Goal: Task Accomplishment & Management: Use online tool/utility

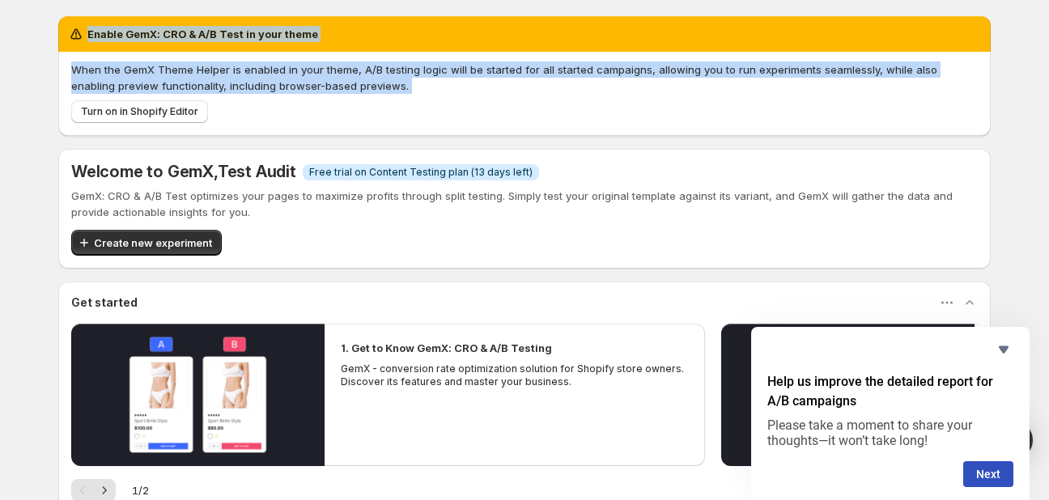
drag, startPoint x: 129, startPoint y: 74, endPoint x: 223, endPoint y: 117, distance: 102.9
click at [223, 117] on div "Enable GemX: CRO & A/B Test in your theme When the GemX Theme Helper is enabled…" at bounding box center [524, 76] width 932 height 120
click at [160, 109] on span "Turn on in Shopify Editor" at bounding box center [139, 111] width 117 height 13
click at [384, 142] on div "Enable GemX: CRO & A/B Test in your theme When the GemX Theme Helper is enabled…" at bounding box center [524, 323] width 932 height 615
drag, startPoint x: 76, startPoint y: 19, endPoint x: 313, endPoint y: 105, distance: 252.1
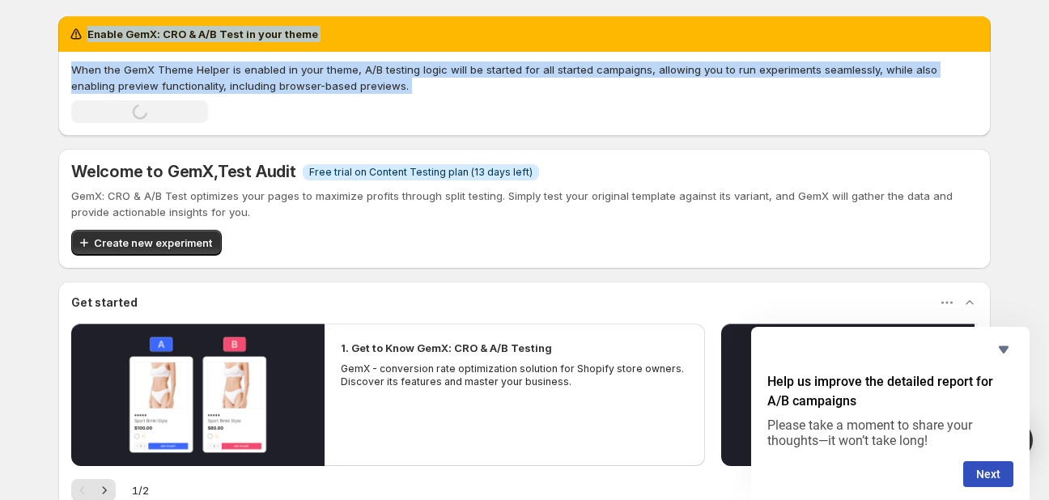
click at [313, 105] on div "Enable GemX: CRO & A/B Test in your theme When the GemX Theme Helper is enabled…" at bounding box center [524, 76] width 932 height 120
click at [154, 244] on span "Create new experiment" at bounding box center [153, 243] width 118 height 16
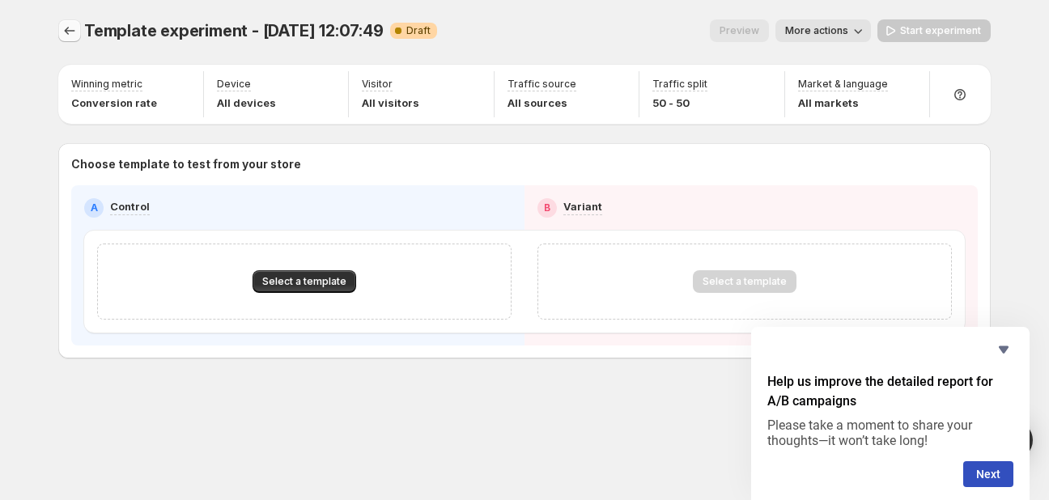
click at [75, 31] on icon "Experiments" at bounding box center [69, 31] width 16 height 16
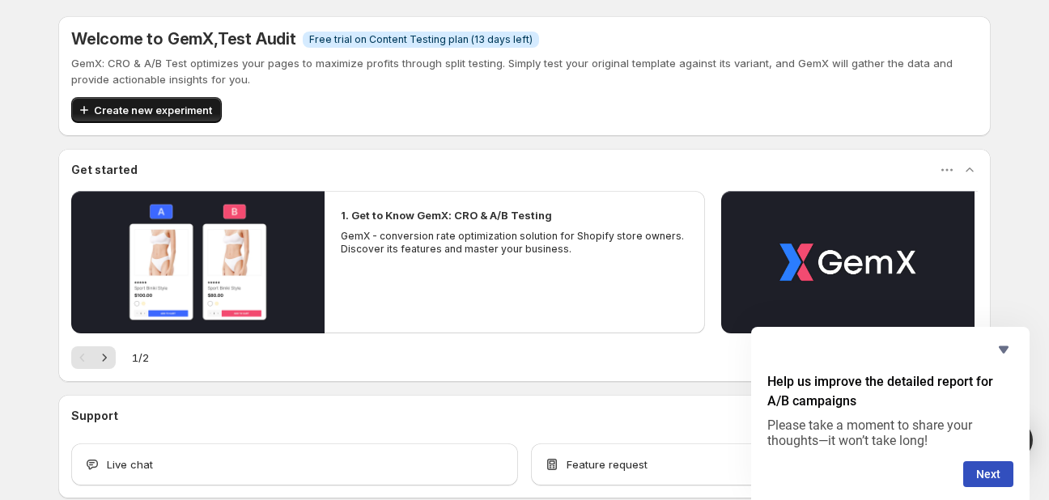
click at [184, 113] on span "Create new experiment" at bounding box center [153, 110] width 118 height 16
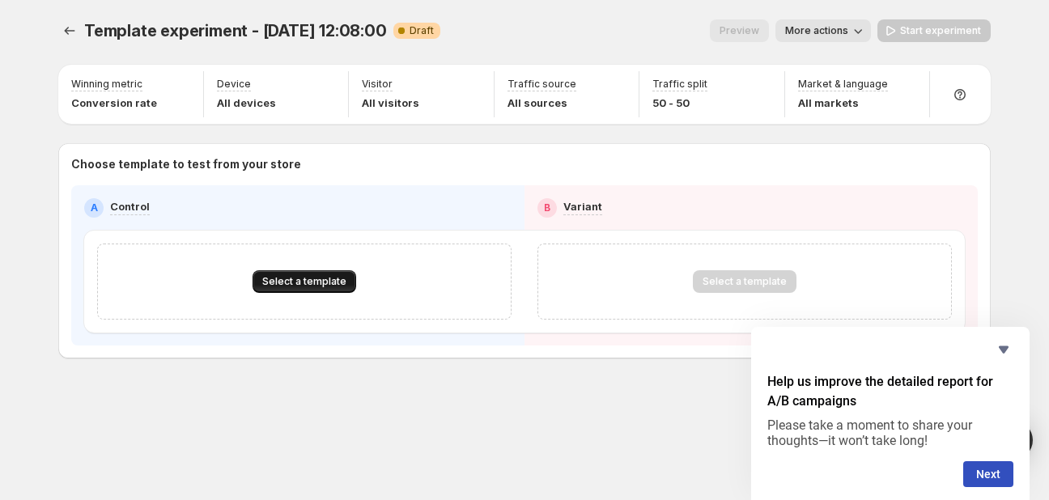
click at [314, 288] on button "Select a template" at bounding box center [304, 281] width 104 height 23
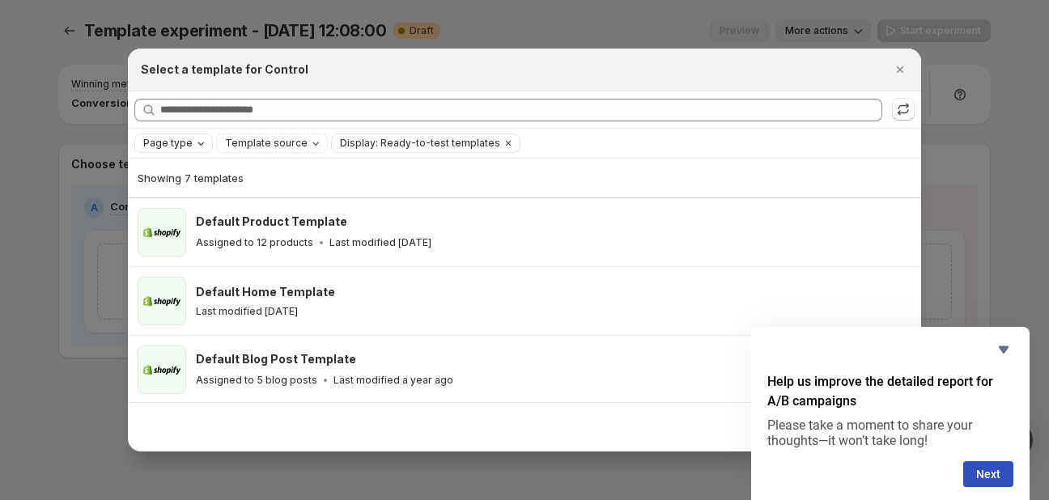
click at [181, 142] on span "Page type" at bounding box center [167, 143] width 49 height 13
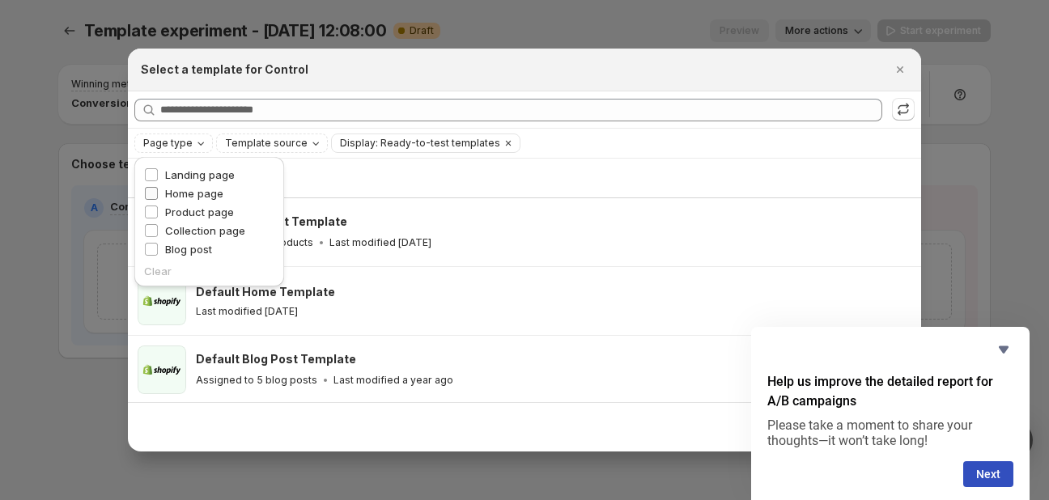
click at [180, 199] on span "Home page" at bounding box center [194, 193] width 58 height 13
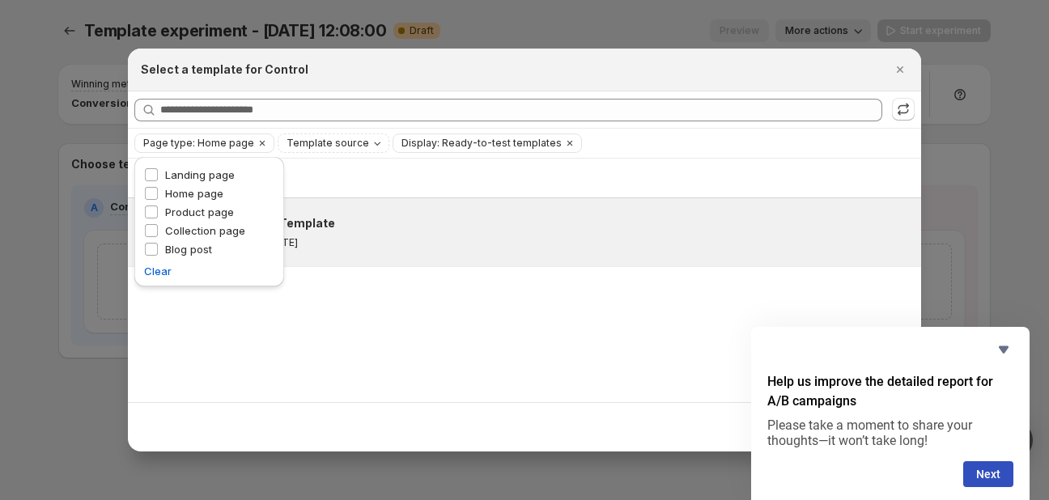
click at [422, 251] on div "Default Home Template Last modified [DATE]" at bounding box center [553, 232] width 715 height 49
click at [418, 251] on div "Default Home Template Last modified [DATE]" at bounding box center [553, 232] width 715 height 49
click at [305, 235] on div "Default Home Template Last modified [DATE]" at bounding box center [551, 232] width 710 height 34
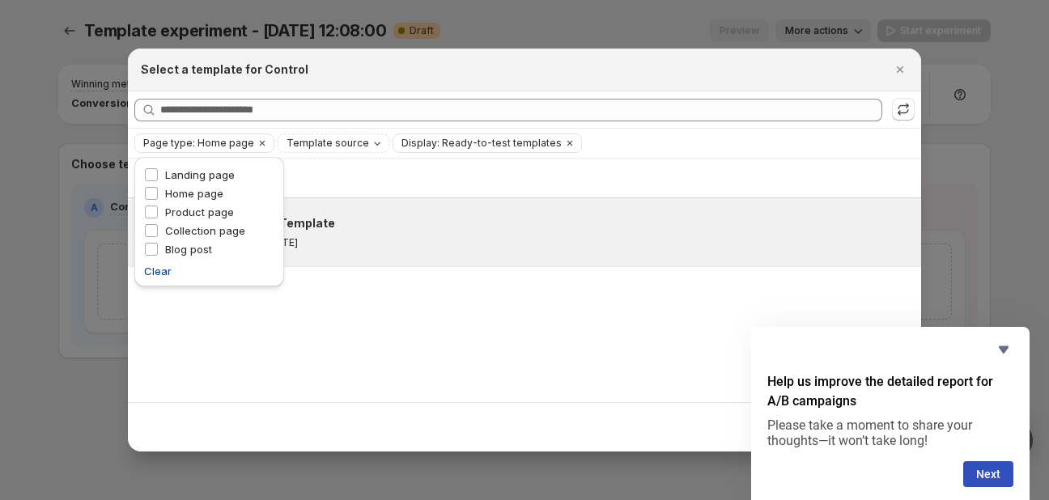
click at [151, 270] on span "Clear" at bounding box center [158, 271] width 28 height 16
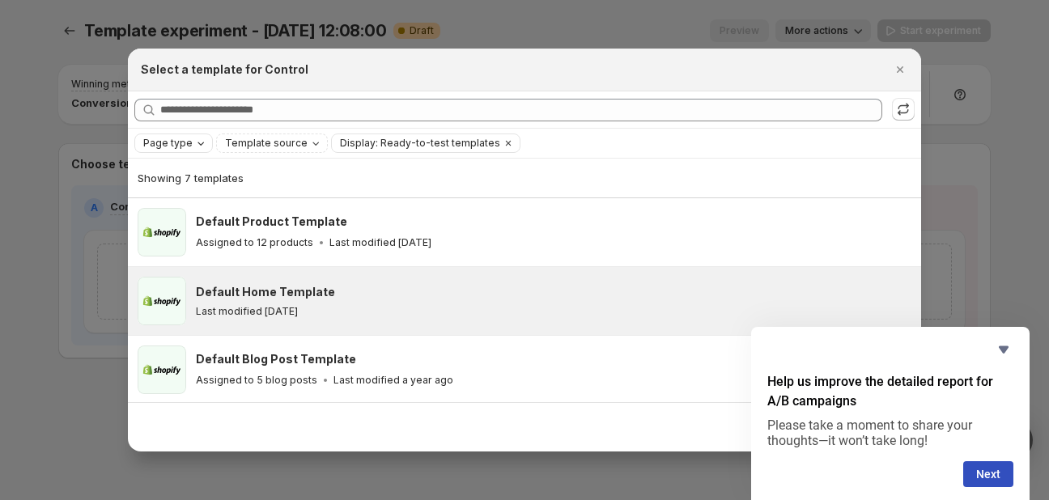
click at [182, 146] on span "Page type" at bounding box center [167, 143] width 49 height 13
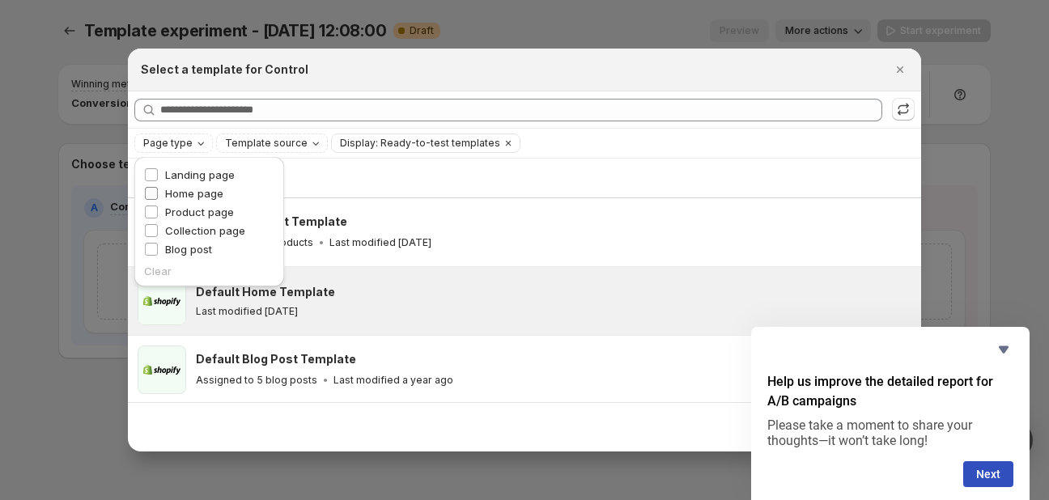
click at [175, 195] on span "Home page" at bounding box center [194, 193] width 58 height 13
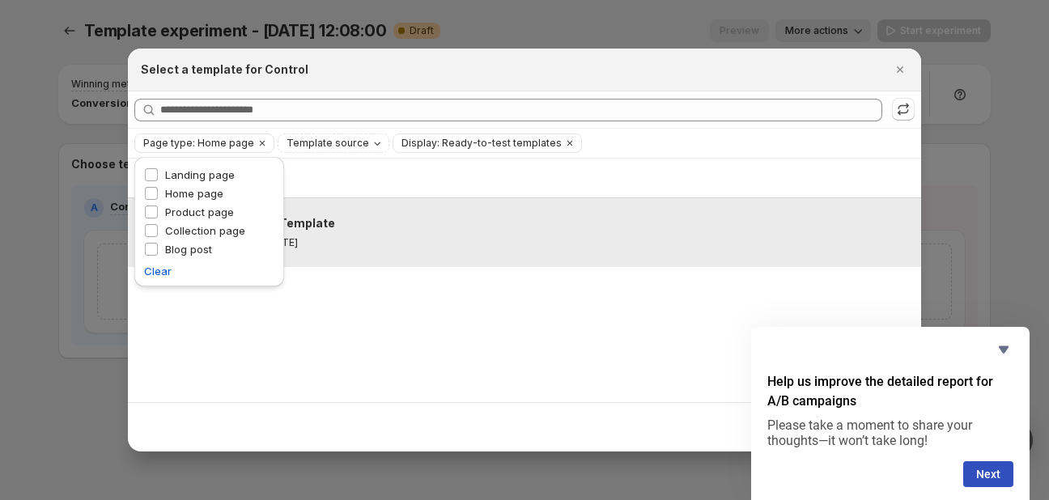
click at [511, 254] on div "Default Home Template Last modified [DATE]" at bounding box center [553, 232] width 715 height 49
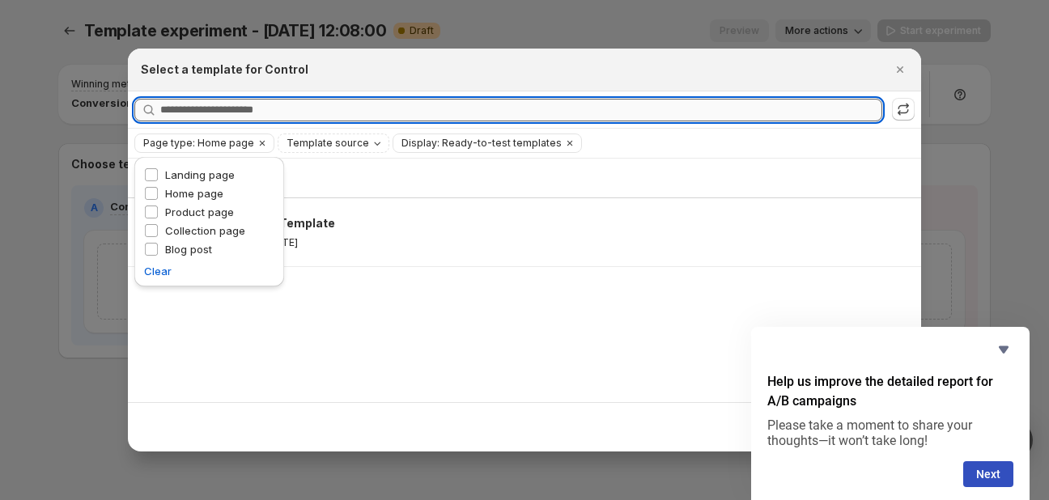
click at [314, 106] on input "Searching all templates" at bounding box center [521, 110] width 722 height 23
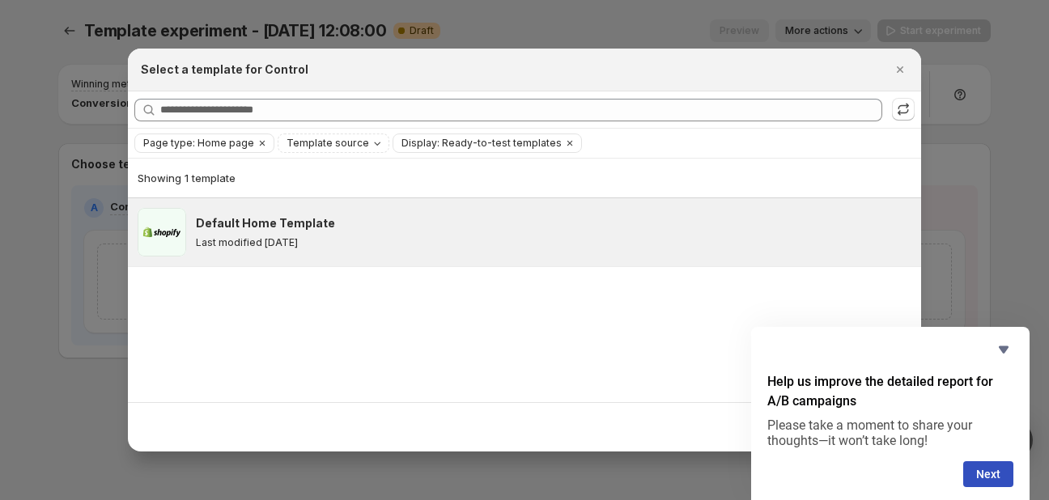
click at [256, 244] on p "Last modified [DATE]" at bounding box center [247, 242] width 102 height 13
click at [256, 245] on p "Last modified [DATE]" at bounding box center [247, 242] width 102 height 13
click at [986, 471] on button "Next" at bounding box center [988, 474] width 50 height 26
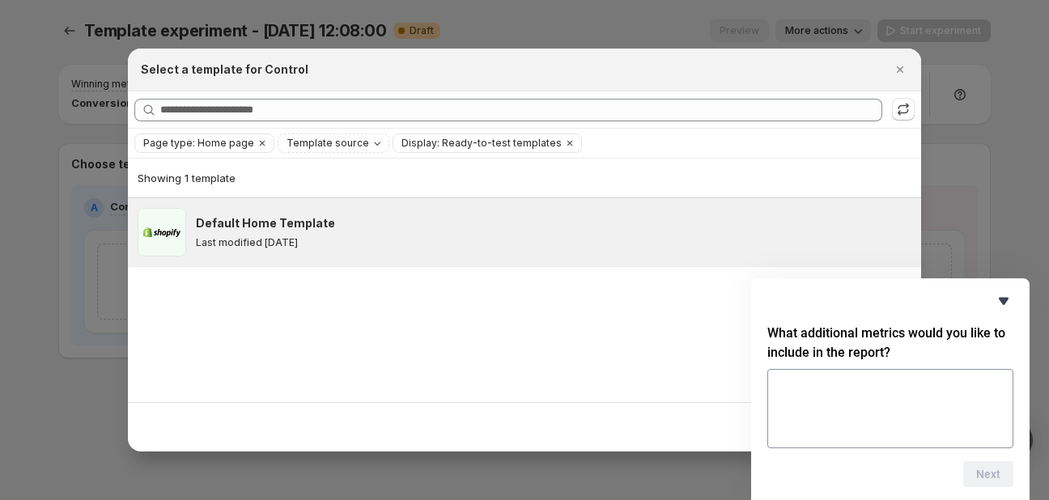
click at [998, 300] on icon "Hide survey" at bounding box center [1003, 300] width 19 height 19
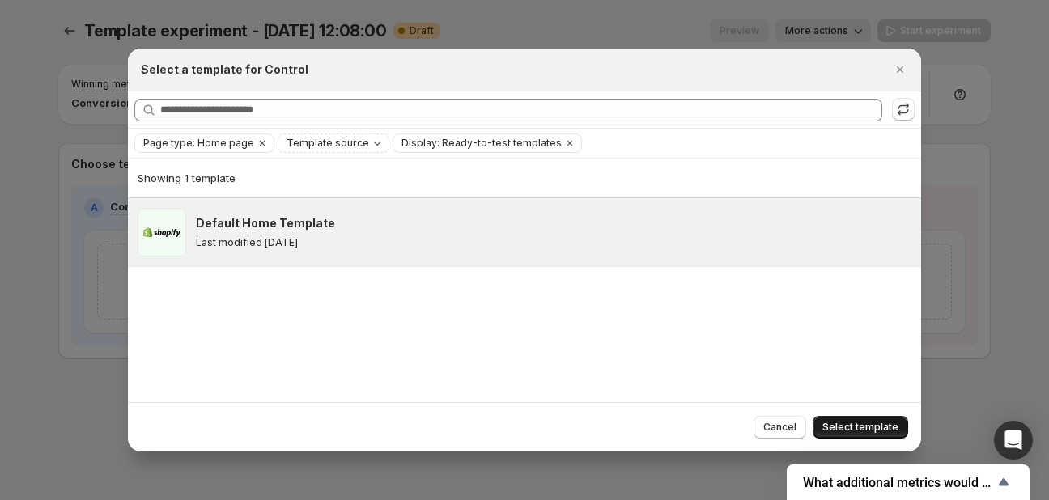
click at [883, 417] on button "Select template" at bounding box center [859, 427] width 95 height 23
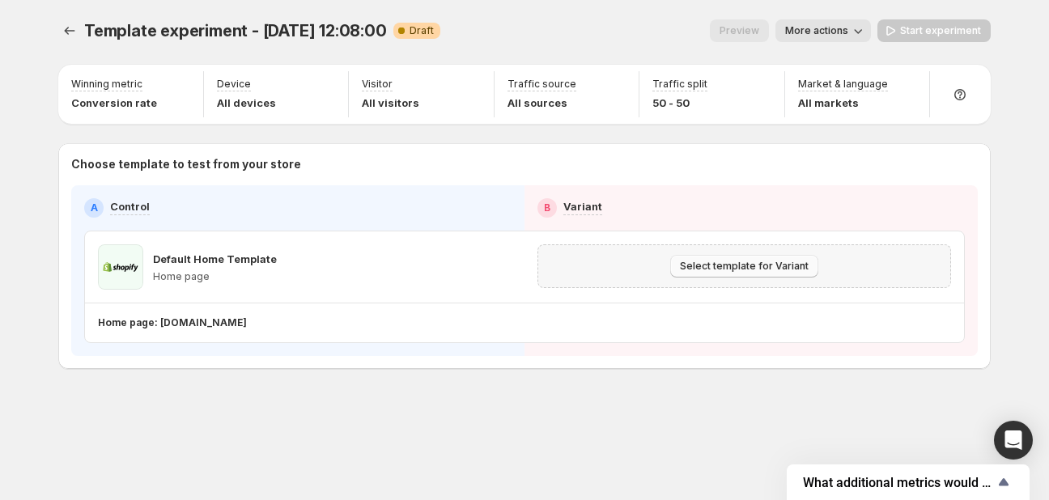
click at [751, 266] on span "Select template for Variant" at bounding box center [744, 266] width 129 height 13
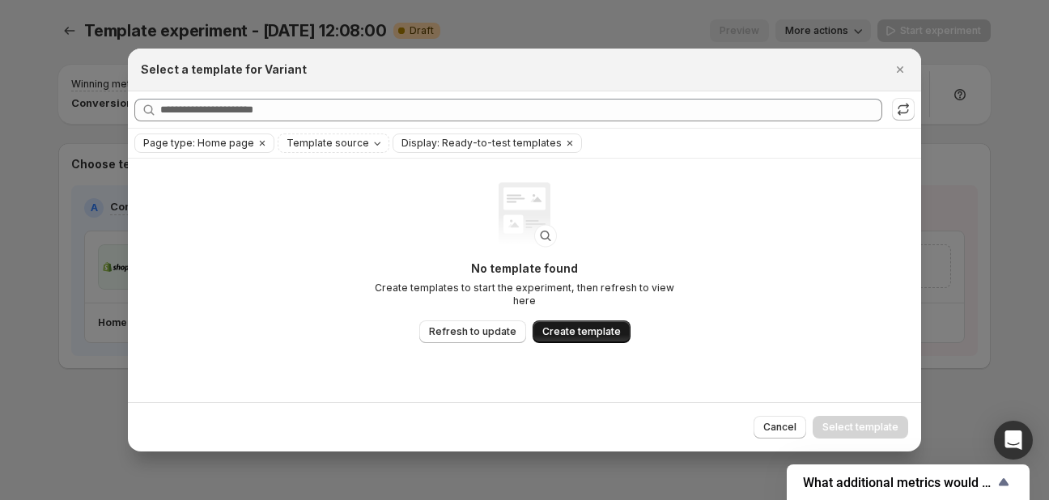
click at [577, 327] on span "Create template" at bounding box center [581, 331] width 78 height 13
click at [896, 61] on button "Close" at bounding box center [899, 69] width 23 height 23
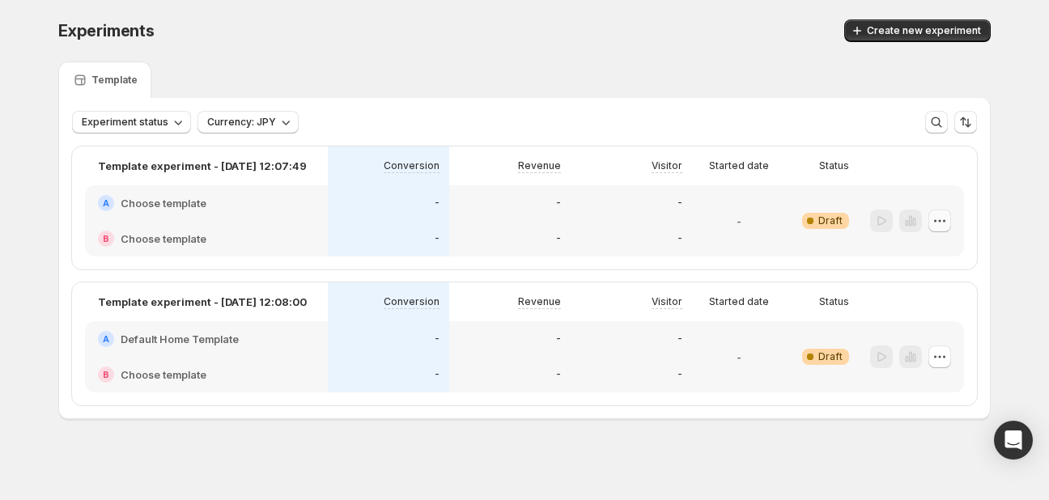
click at [937, 222] on icon "button" at bounding box center [939, 221] width 16 height 16
click at [907, 324] on button "Delete" at bounding box center [939, 336] width 109 height 26
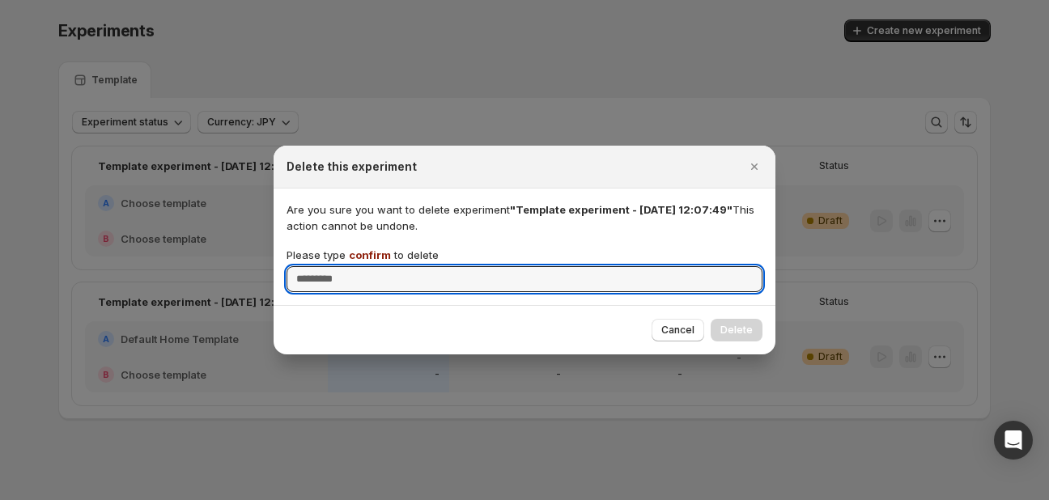
click at [377, 253] on span "confirm" at bounding box center [370, 254] width 42 height 13
click at [377, 266] on input "Please type confirm to delete" at bounding box center [524, 279] width 476 height 26
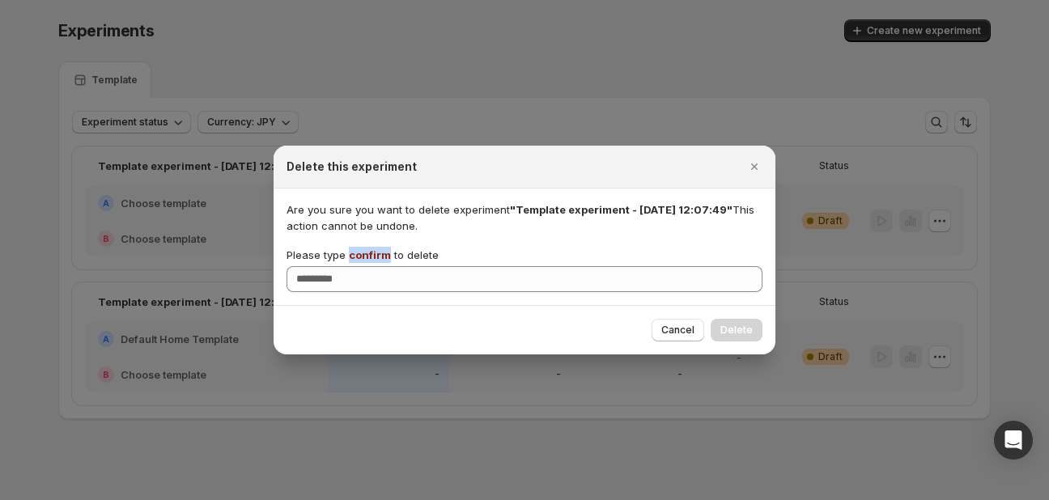
click at [377, 253] on span "confirm" at bounding box center [370, 254] width 42 height 13
click at [377, 266] on input "Please type confirm to delete" at bounding box center [524, 279] width 476 height 26
copy span "confirm"
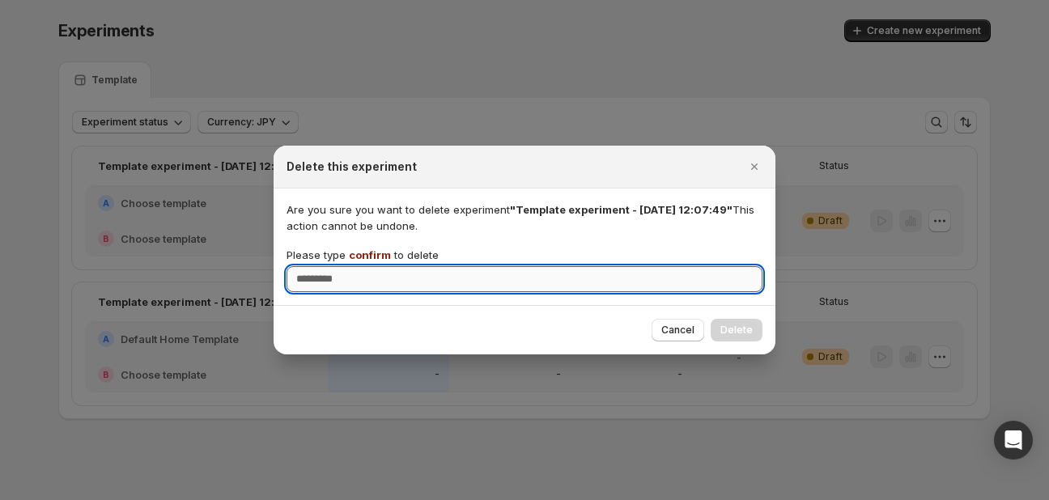
click at [362, 270] on input "Please type confirm to delete" at bounding box center [524, 279] width 476 height 26
paste input "*******"
type input "*******"
click at [730, 328] on span "Delete" at bounding box center [736, 330] width 32 height 13
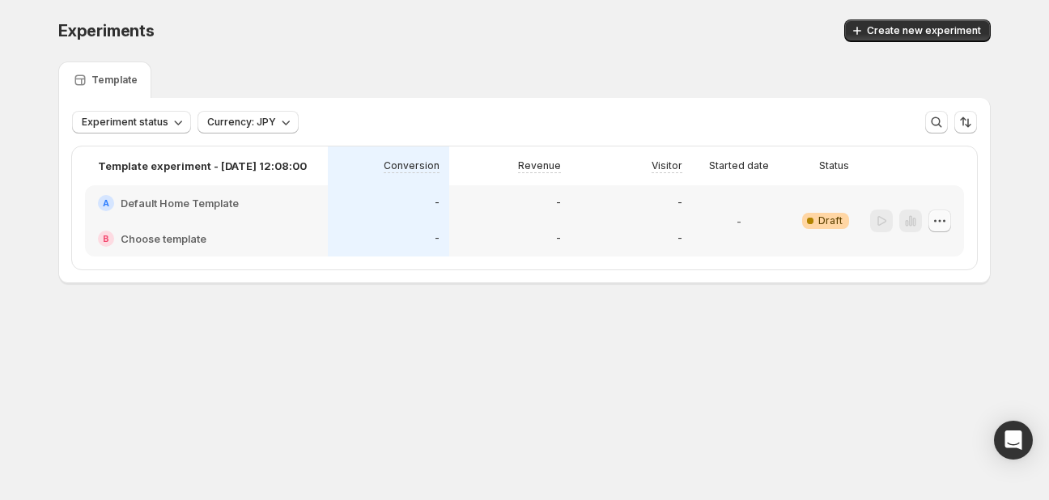
click at [937, 221] on icon "button" at bounding box center [939, 221] width 16 height 16
click at [924, 340] on span "Delete" at bounding box center [927, 336] width 32 height 13
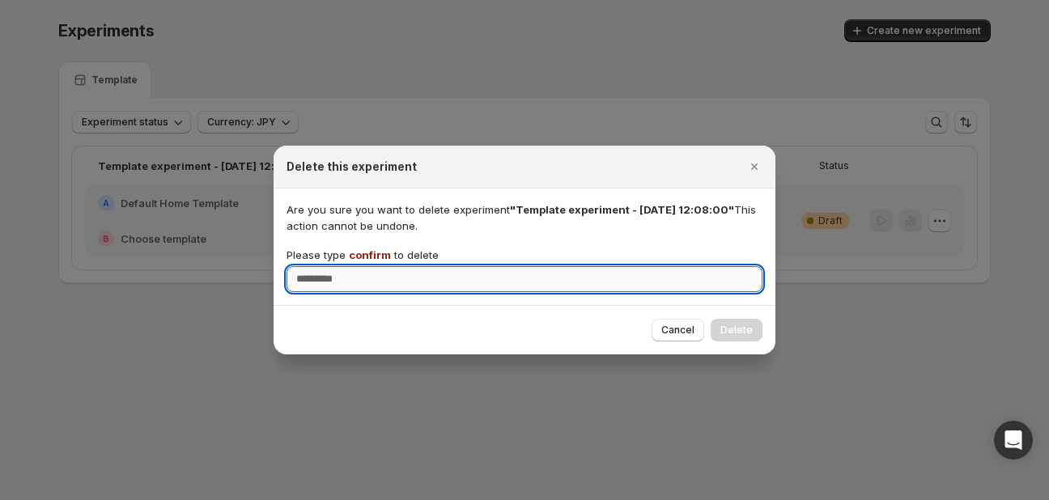
click at [549, 283] on input "Please type confirm to delete" at bounding box center [524, 279] width 476 height 26
type input "*******"
click at [723, 333] on span "Delete" at bounding box center [736, 330] width 32 height 13
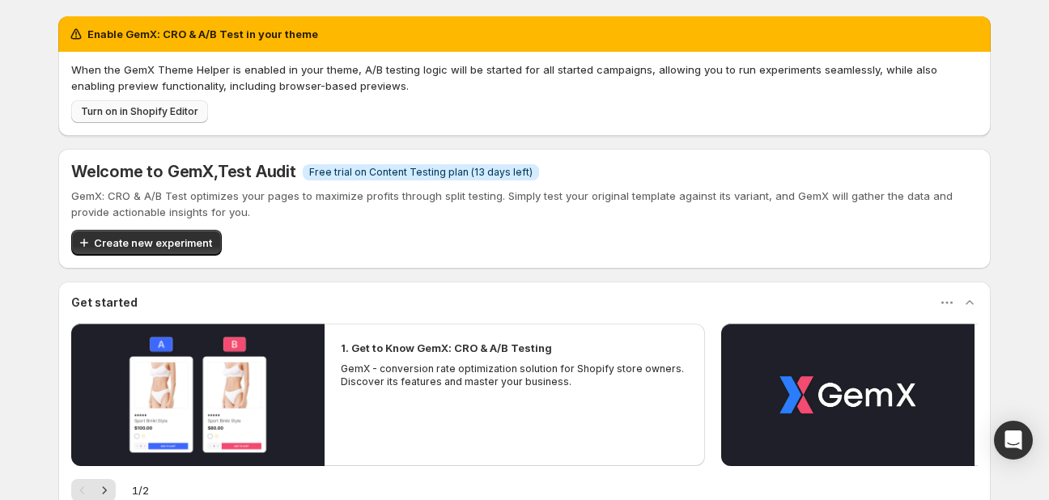
click at [99, 115] on span "Turn on in Shopify Editor" at bounding box center [139, 111] width 117 height 13
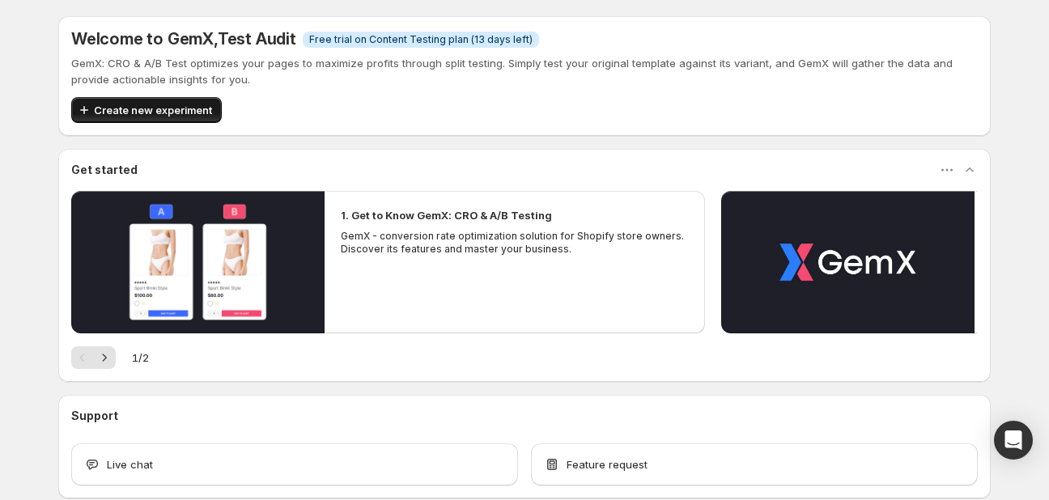
click at [150, 119] on button "Create new experiment" at bounding box center [146, 110] width 150 height 26
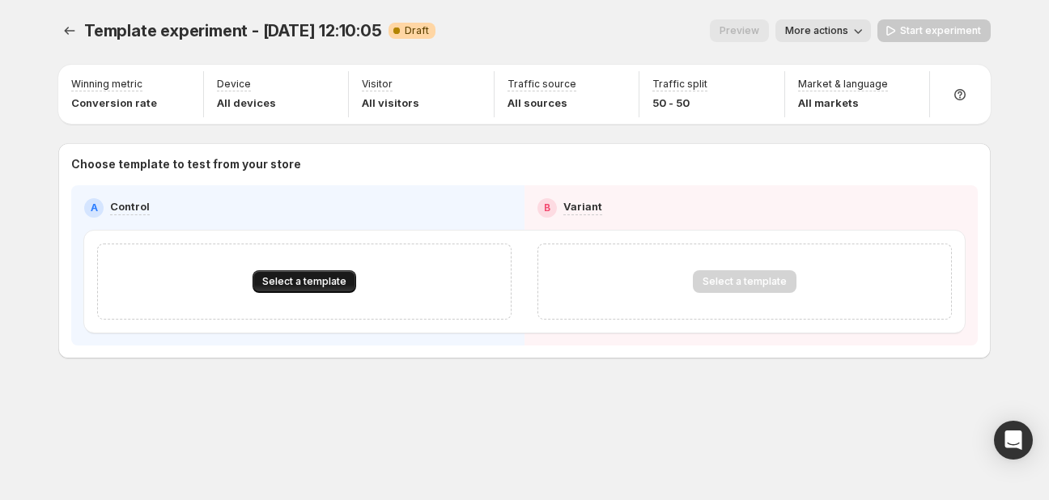
click at [316, 286] on span "Select a template" at bounding box center [304, 281] width 84 height 13
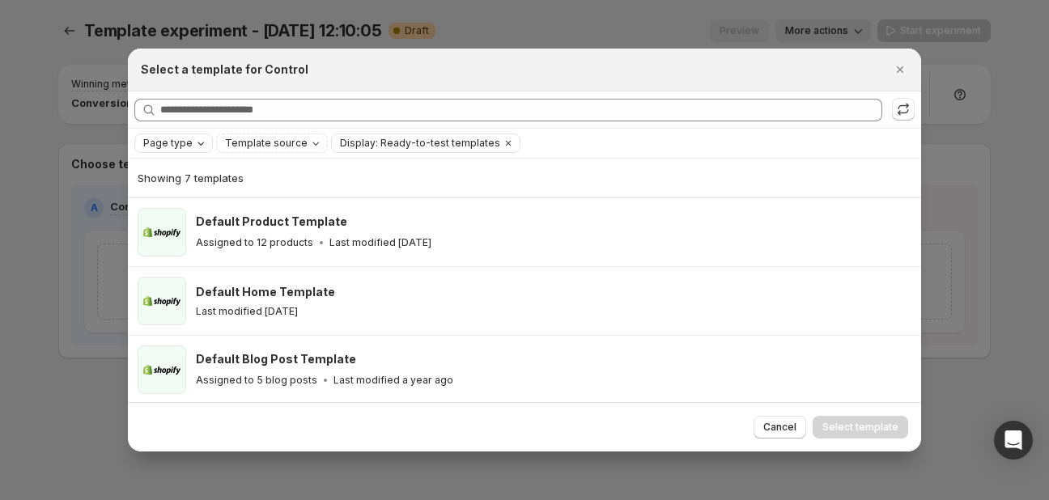
click at [147, 150] on div "Page type" at bounding box center [175, 143] width 67 height 16
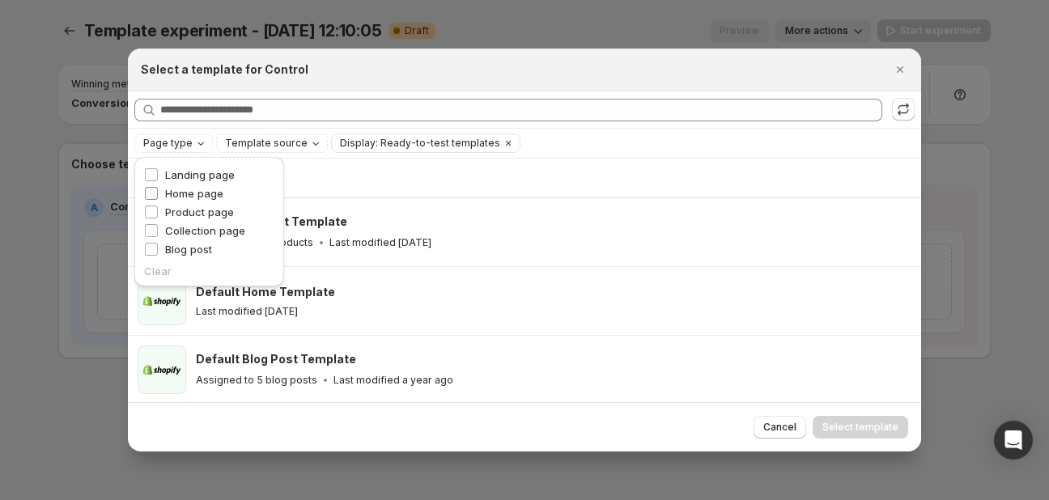
click at [169, 191] on span "Home page" at bounding box center [194, 193] width 58 height 13
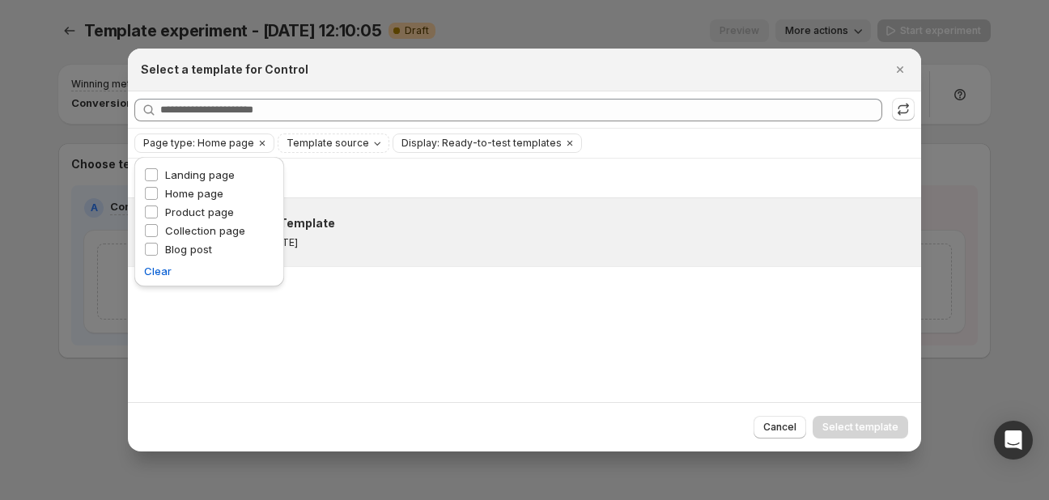
click at [321, 235] on div "Default Home Template Last modified [DATE]" at bounding box center [551, 232] width 710 height 34
click at [853, 433] on button "Select template" at bounding box center [859, 427] width 95 height 23
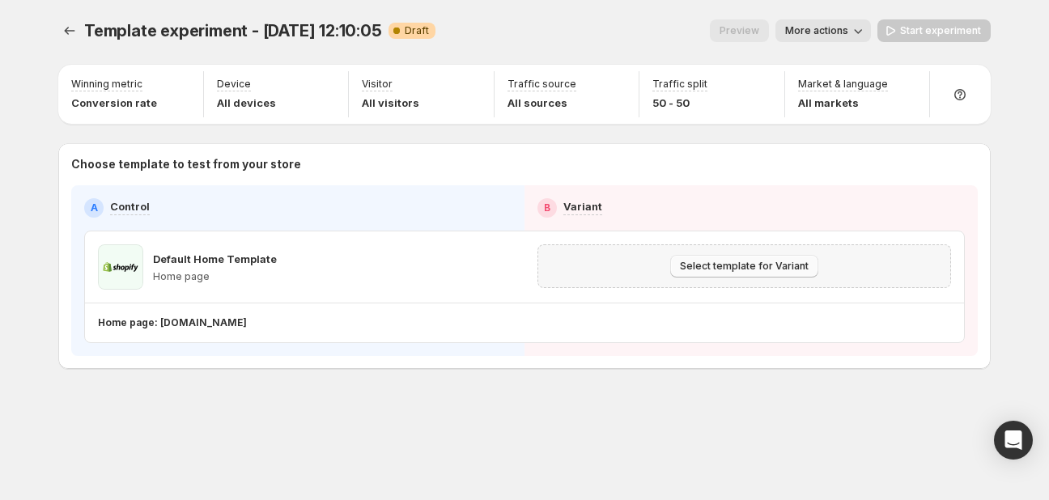
click at [751, 274] on button "Select template for Variant" at bounding box center [744, 266] width 148 height 23
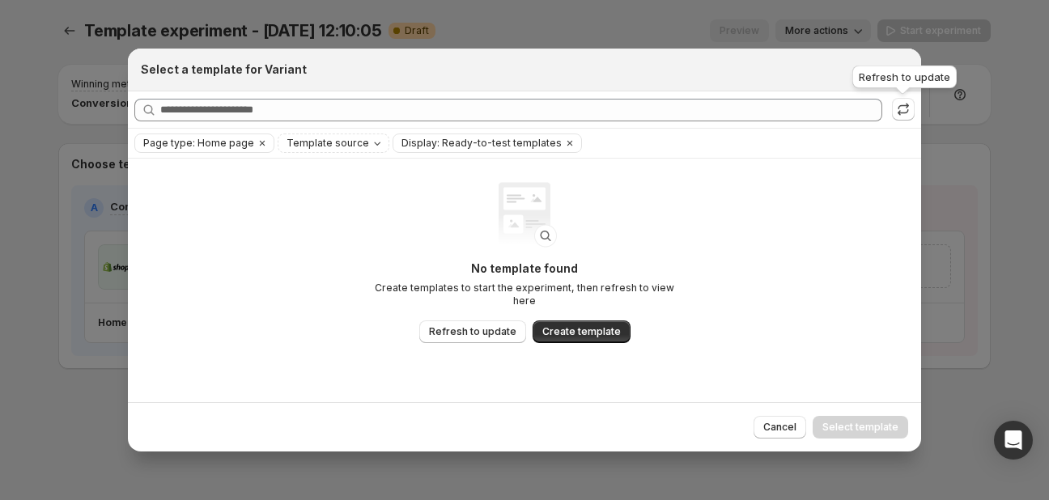
click at [901, 66] on div "Refresh to update" at bounding box center [904, 80] width 111 height 36
click at [898, 91] on div "Refresh to update" at bounding box center [904, 80] width 111 height 36
click at [786, 422] on span "Cancel" at bounding box center [779, 427] width 33 height 13
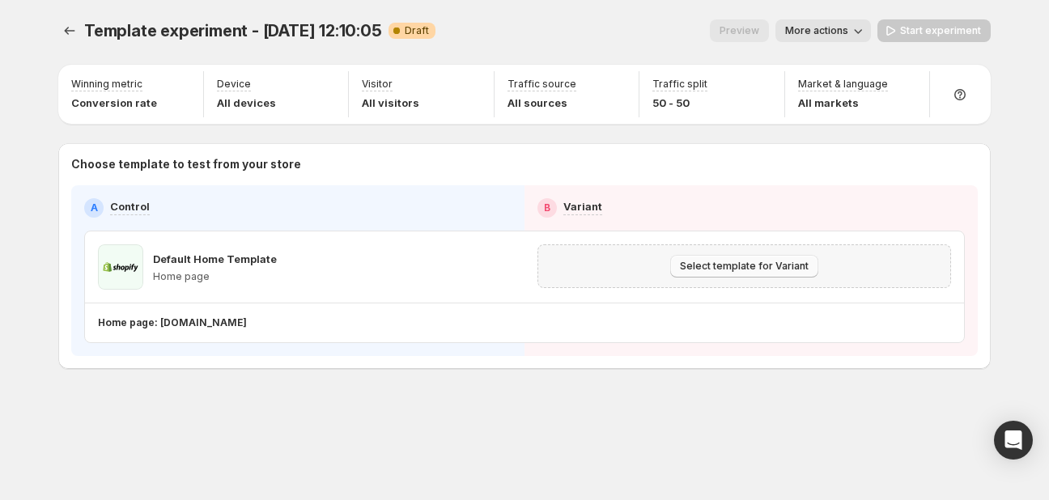
click at [696, 265] on span "Select template for Variant" at bounding box center [744, 266] width 129 height 13
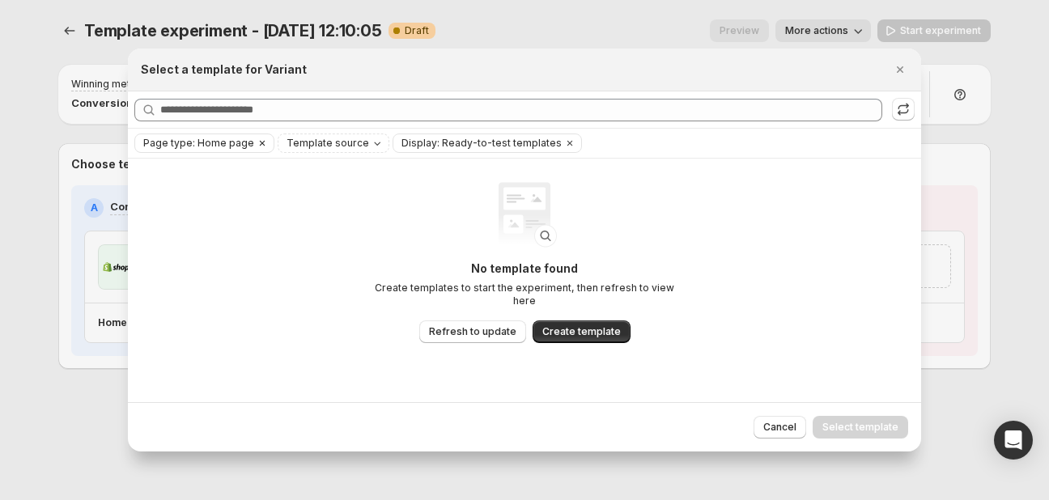
click at [201, 146] on span "Page type: Home page" at bounding box center [198, 143] width 111 height 13
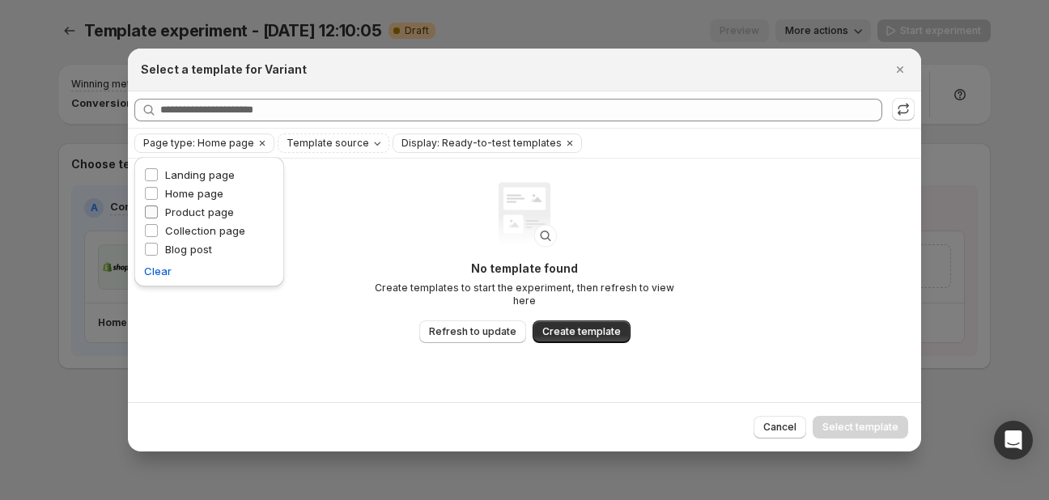
click at [181, 210] on span "Product page" at bounding box center [199, 212] width 69 height 13
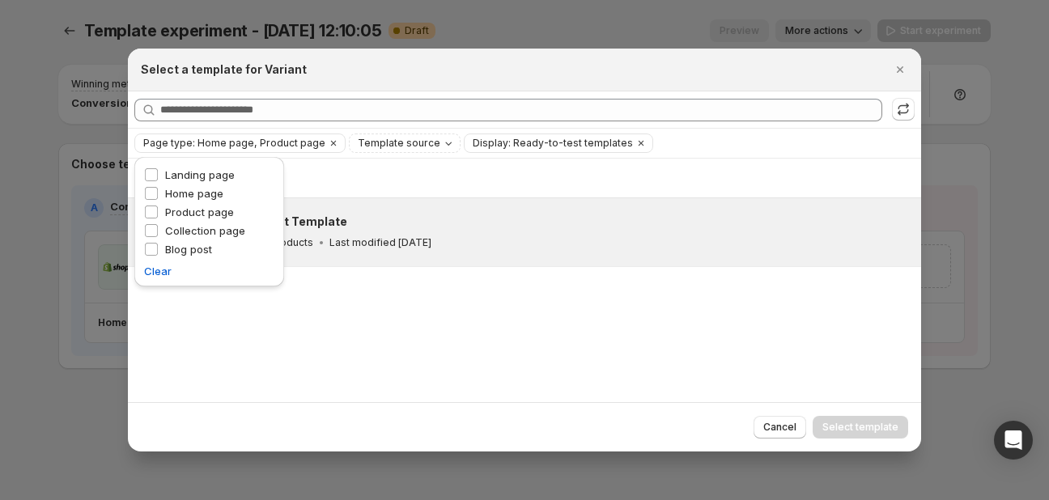
click at [552, 232] on div "Default Product Template Assigned to 12 products Last modified [DATE]" at bounding box center [551, 232] width 710 height 37
click at [881, 423] on span "Select template" at bounding box center [860, 427] width 76 height 13
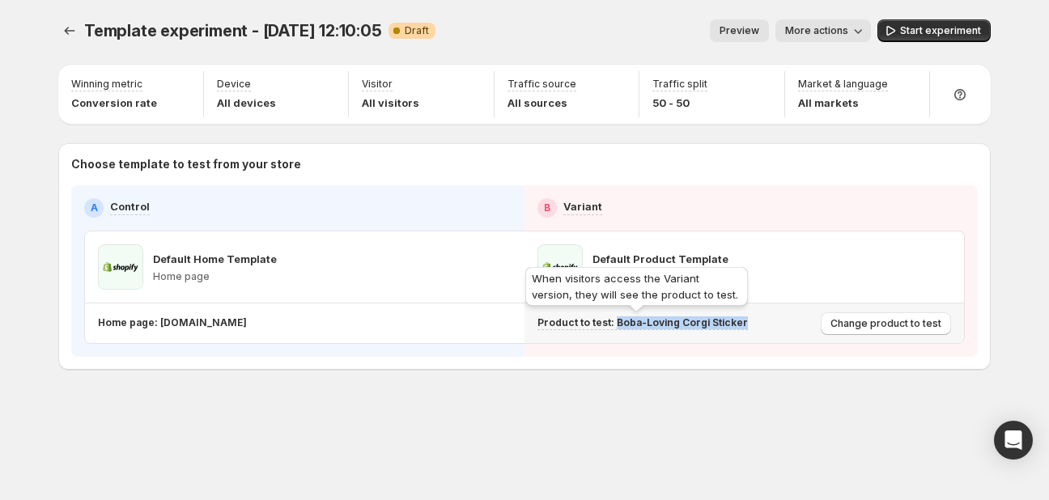
drag, startPoint x: 748, startPoint y: 322, endPoint x: 614, endPoint y: 321, distance: 133.5
click at [614, 321] on div "Product to test: Boba-Loving Corgi Sticker" at bounding box center [675, 323] width 277 height 14
copy p "Boba-Loving Corgi Sticker"
click at [879, 319] on span "Change product to test" at bounding box center [885, 323] width 111 height 13
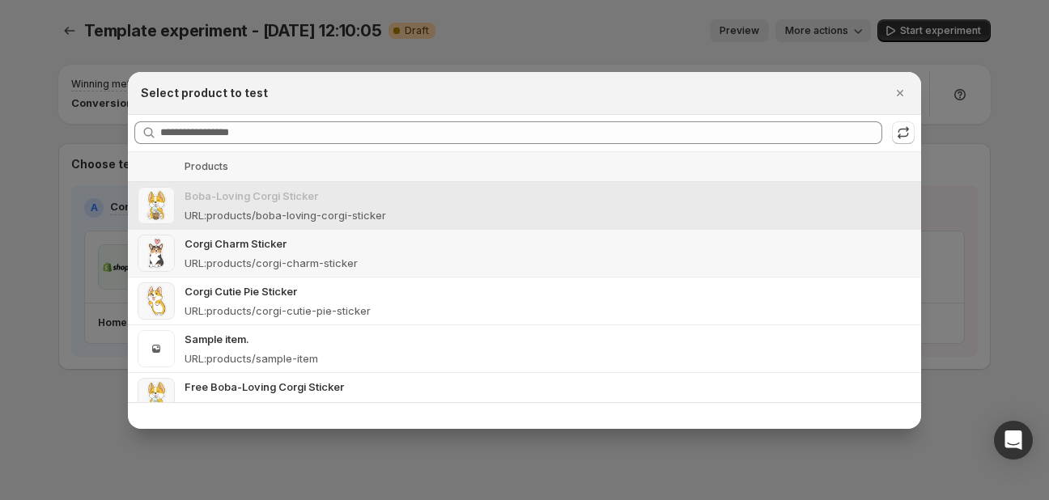
click at [374, 252] on div "Corgi Charm Sticker URL : products/corgi-charm-sticker" at bounding box center [547, 253] width 727 height 36
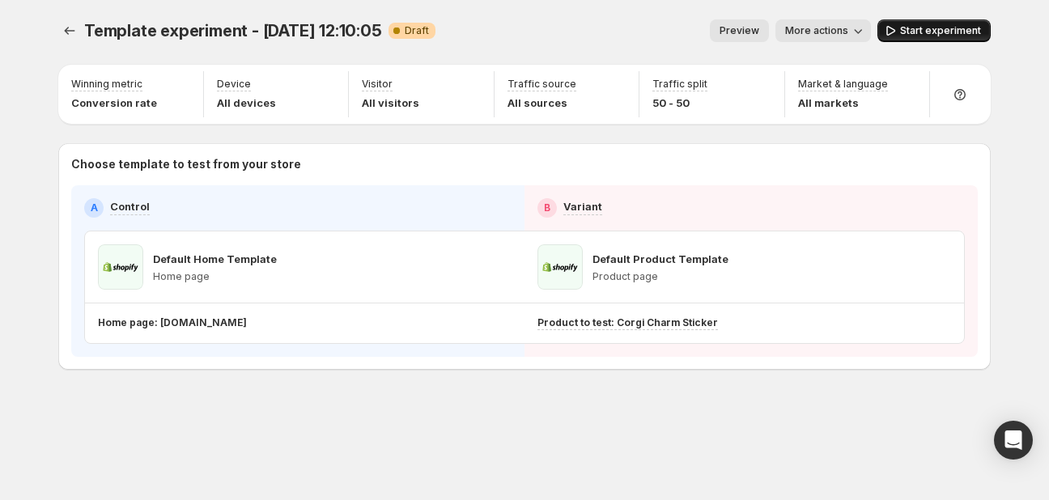
click at [939, 37] on button "Start experiment" at bounding box center [933, 30] width 113 height 23
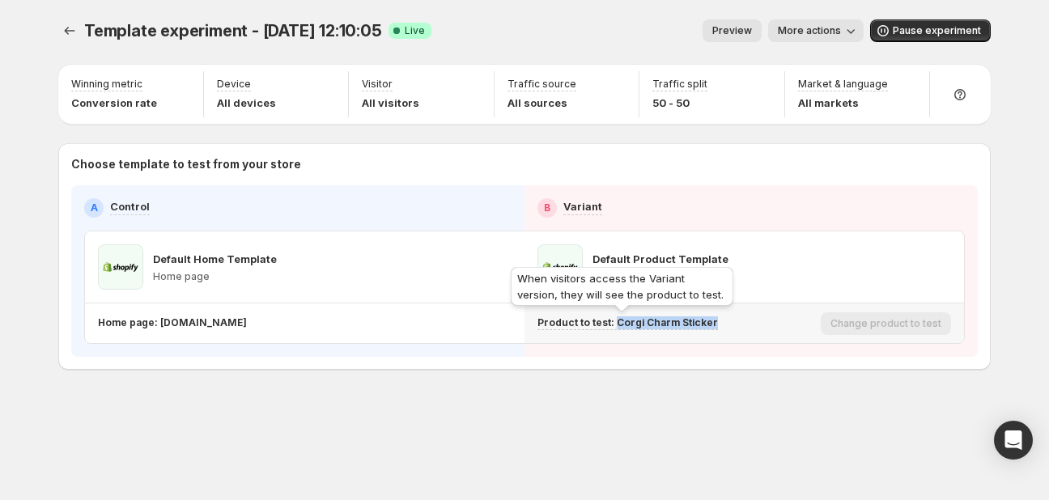
drag, startPoint x: 723, startPoint y: 325, endPoint x: 614, endPoint y: 316, distance: 109.6
click at [614, 316] on div "Product to test: Corgi Charm Sticker" at bounding box center [675, 323] width 277 height 14
copy p "Corgi Charm Sticker"
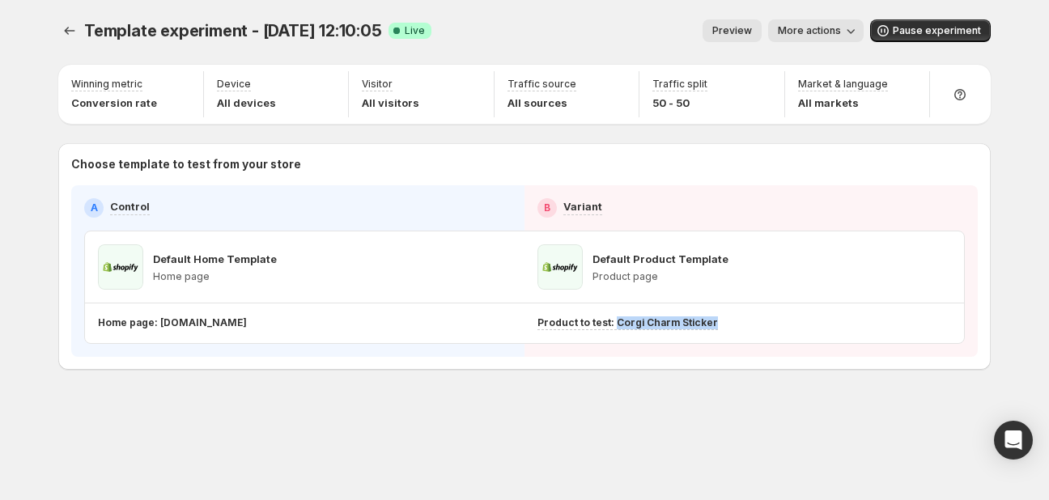
click at [620, 430] on div "Template experiment - [DATE] 12:10:05. This page is ready Template experiment -…" at bounding box center [524, 228] width 971 height 457
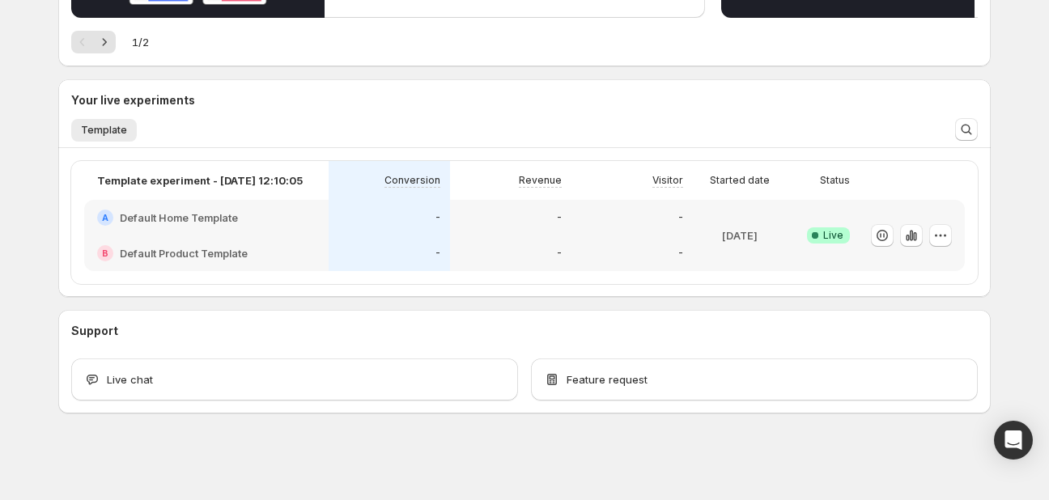
scroll to position [316, 0]
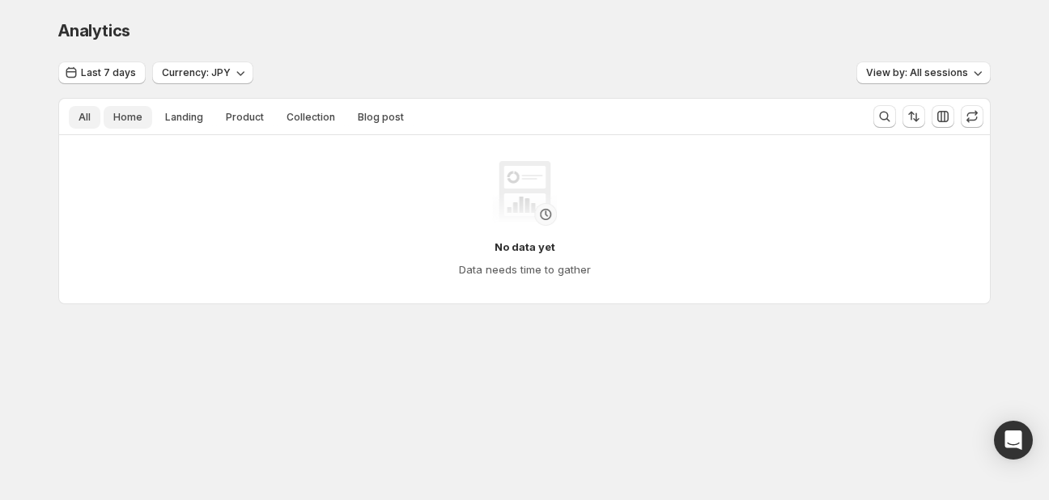
click at [138, 125] on button "Home" at bounding box center [128, 117] width 49 height 23
click at [204, 124] on button "Landing" at bounding box center [183, 117] width 57 height 23
click at [238, 117] on span "Product" at bounding box center [245, 117] width 38 height 13
click at [318, 121] on span "Collection" at bounding box center [310, 117] width 49 height 13
click at [401, 124] on button "Blog post" at bounding box center [381, 117] width 66 height 23
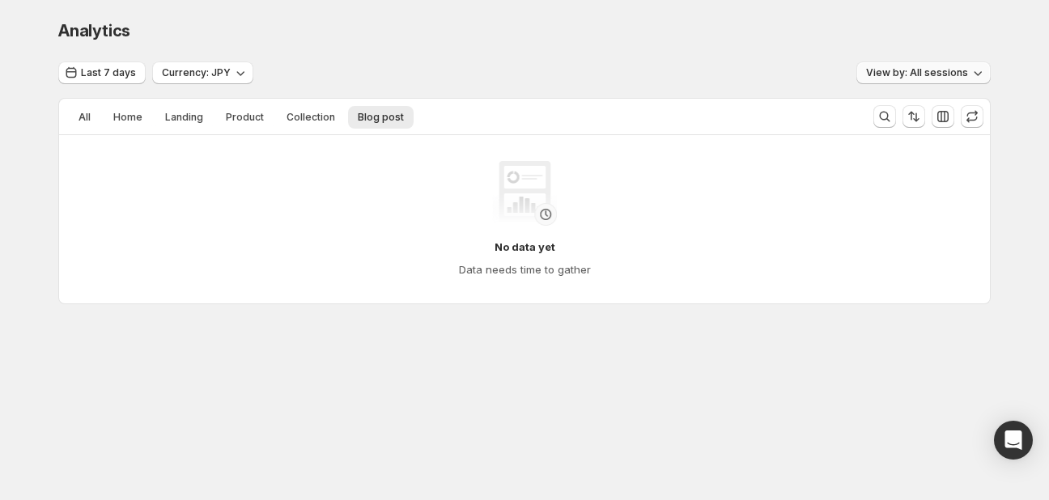
click at [951, 81] on button "View by: All sessions" at bounding box center [923, 72] width 134 height 23
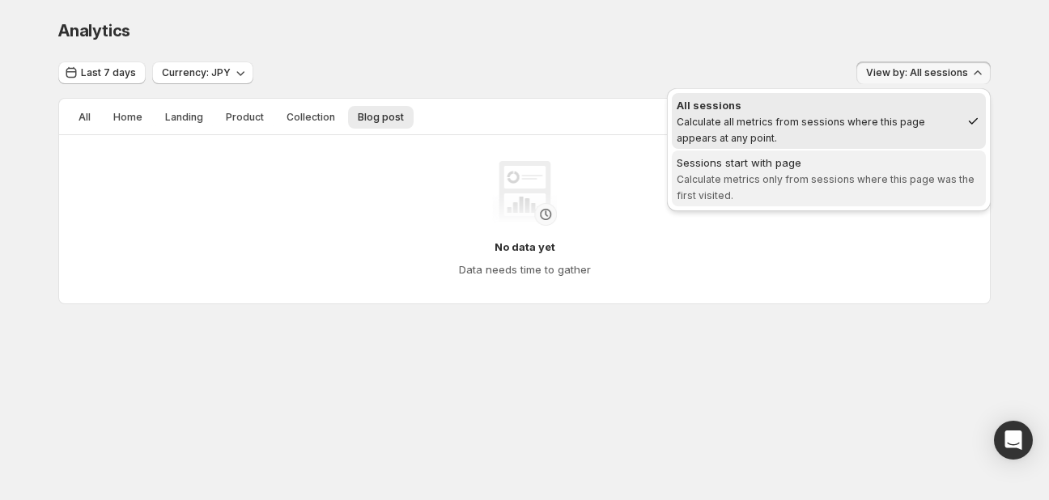
click at [779, 173] on span "Calculate metrics only from sessions where this page was the first visited." at bounding box center [825, 187] width 298 height 28
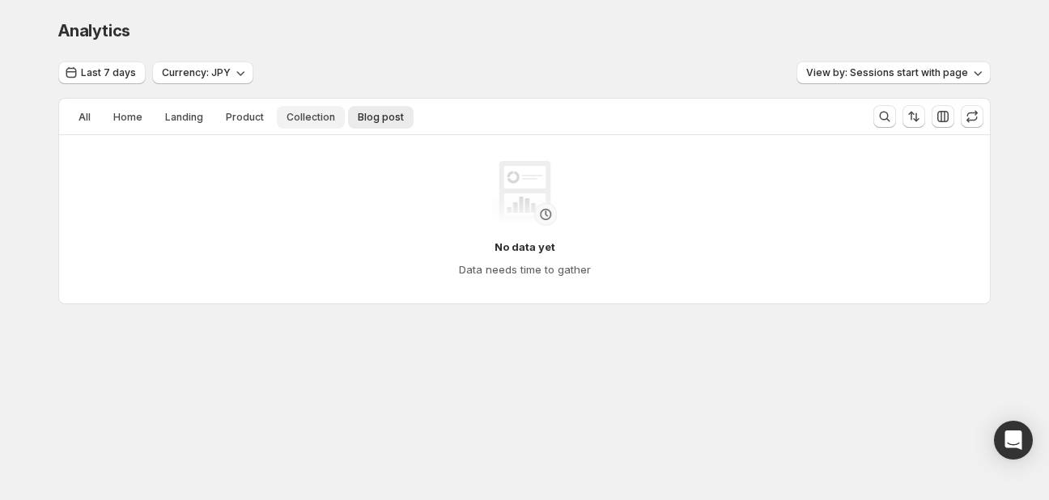
click at [295, 112] on span "Collection" at bounding box center [310, 117] width 49 height 13
click at [232, 121] on span "Product" at bounding box center [245, 117] width 38 height 13
click at [177, 122] on span "Landing" at bounding box center [184, 117] width 38 height 13
click at [140, 122] on button "Home" at bounding box center [128, 117] width 49 height 23
click at [184, 74] on span "Currency: JPY" at bounding box center [196, 72] width 69 height 13
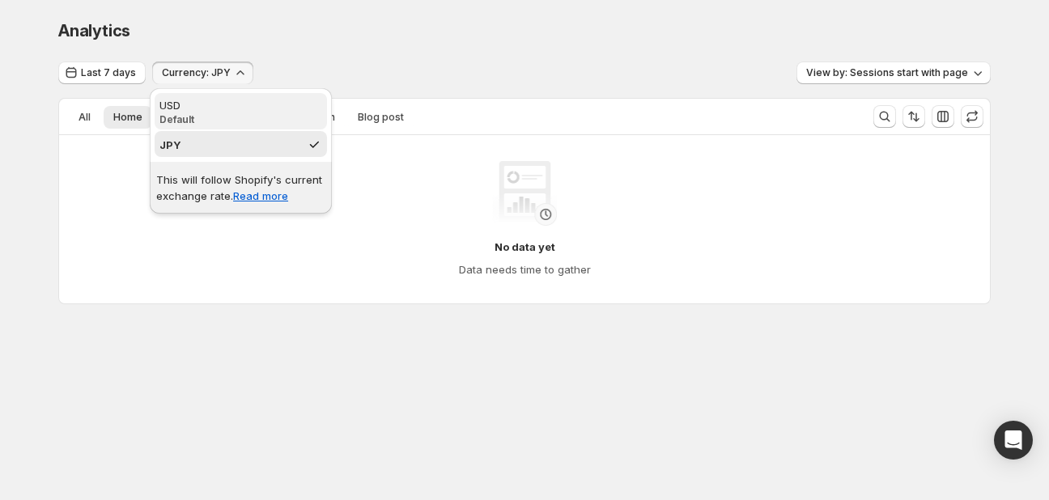
click at [190, 107] on div "USD" at bounding box center [240, 105] width 163 height 16
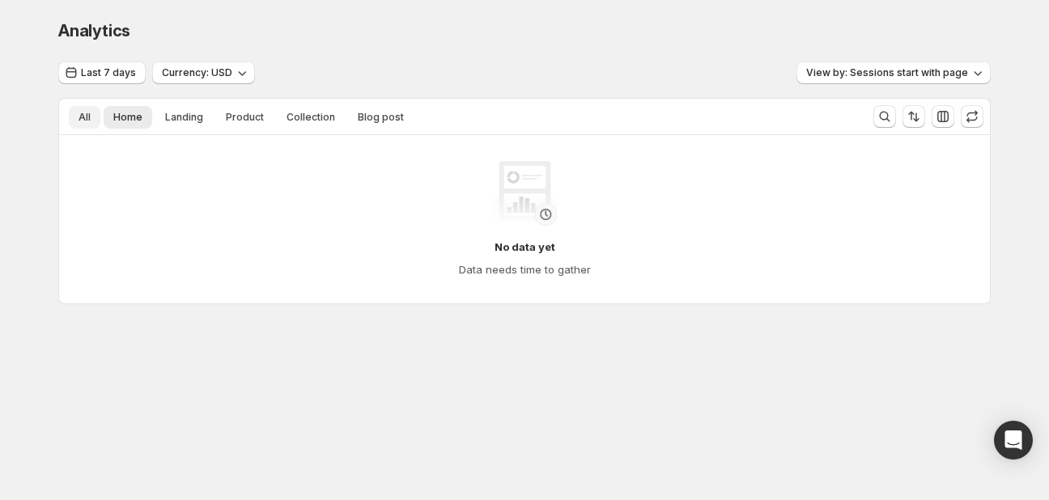
click at [95, 121] on button "All" at bounding box center [85, 117] width 32 height 23
click at [176, 66] on button "Currency: USD" at bounding box center [203, 72] width 103 height 23
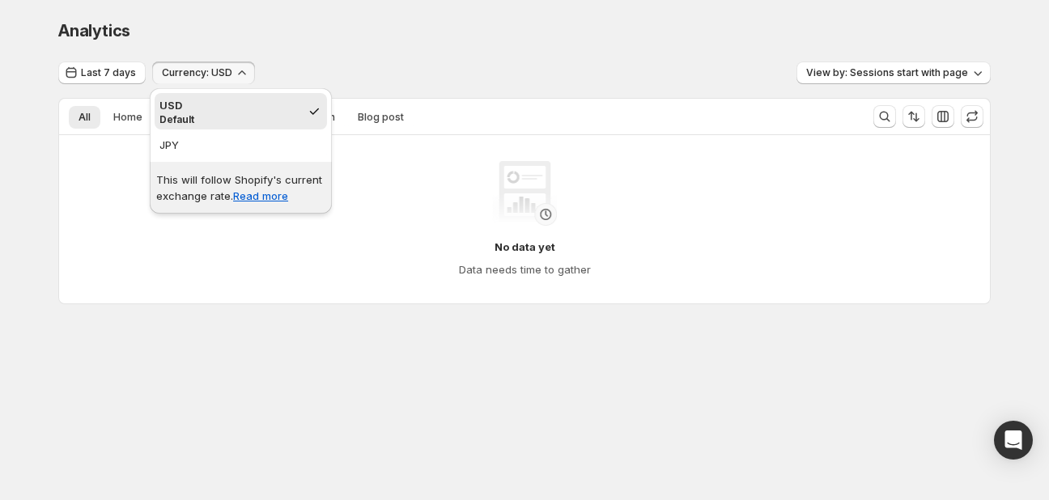
click at [126, 207] on div "No data yet Data needs time to gather" at bounding box center [524, 219] width 879 height 117
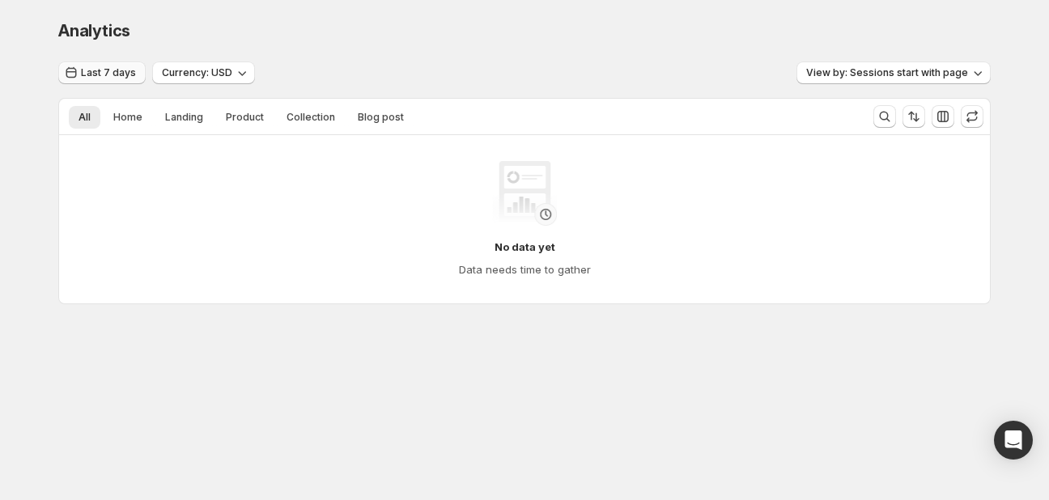
click at [114, 61] on button "Last 7 days" at bounding box center [101, 72] width 87 height 23
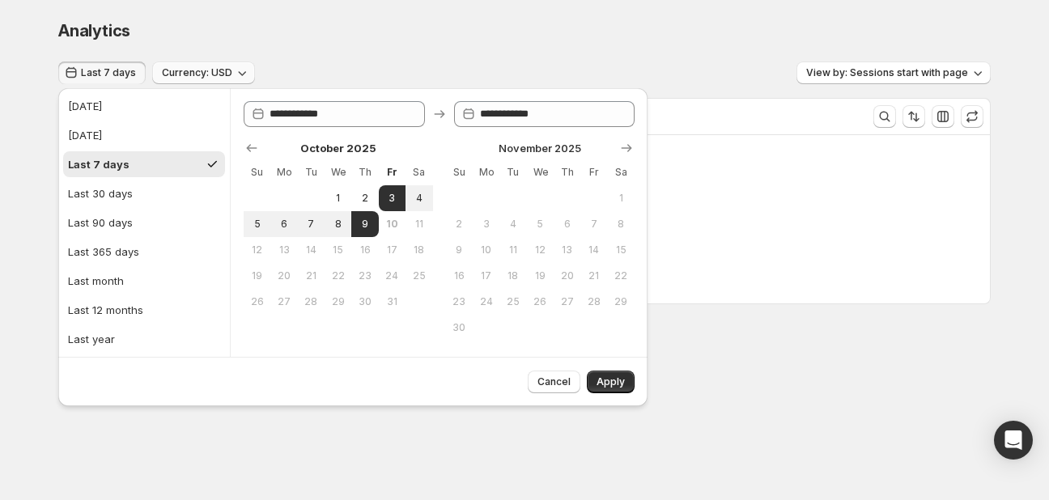
click at [219, 77] on span "Currency: USD" at bounding box center [197, 72] width 70 height 13
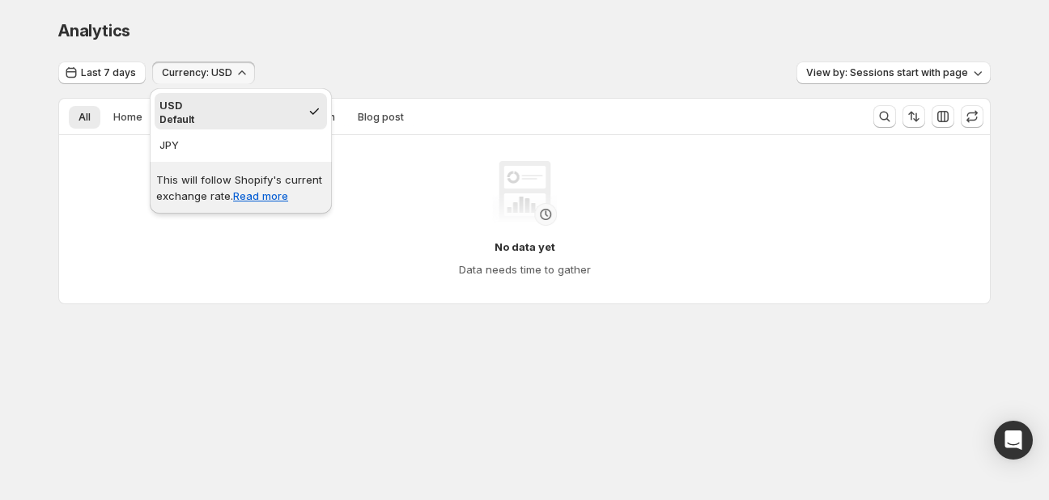
click at [197, 128] on button "USD Default" at bounding box center [241, 111] width 172 height 36
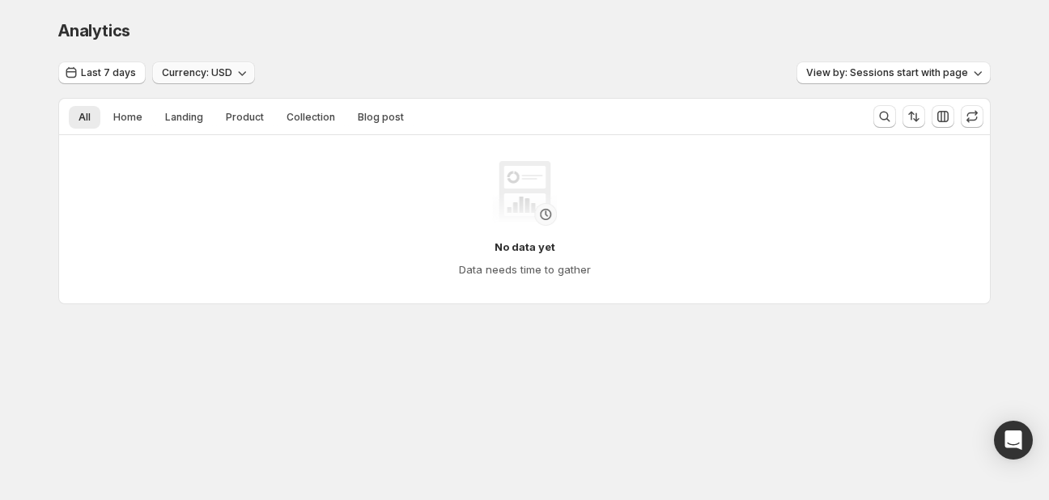
click at [206, 71] on span "Currency: USD" at bounding box center [197, 72] width 70 height 13
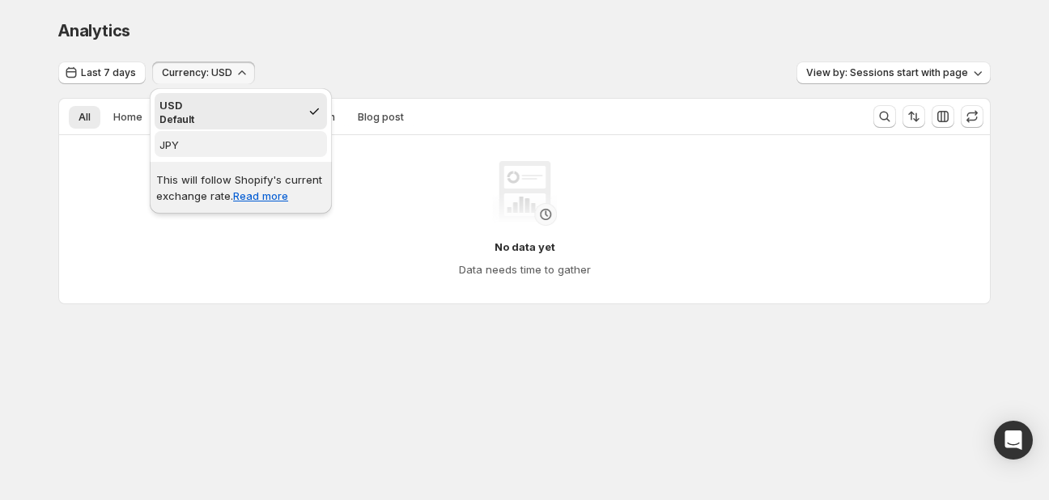
click at [191, 146] on span "JPY" at bounding box center [240, 145] width 163 height 16
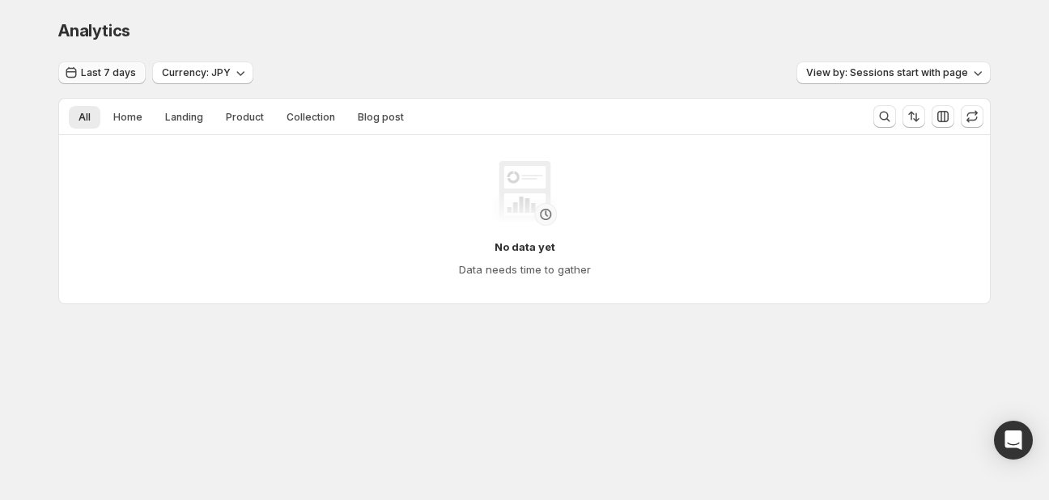
click at [92, 77] on span "Last 7 days" at bounding box center [108, 72] width 55 height 13
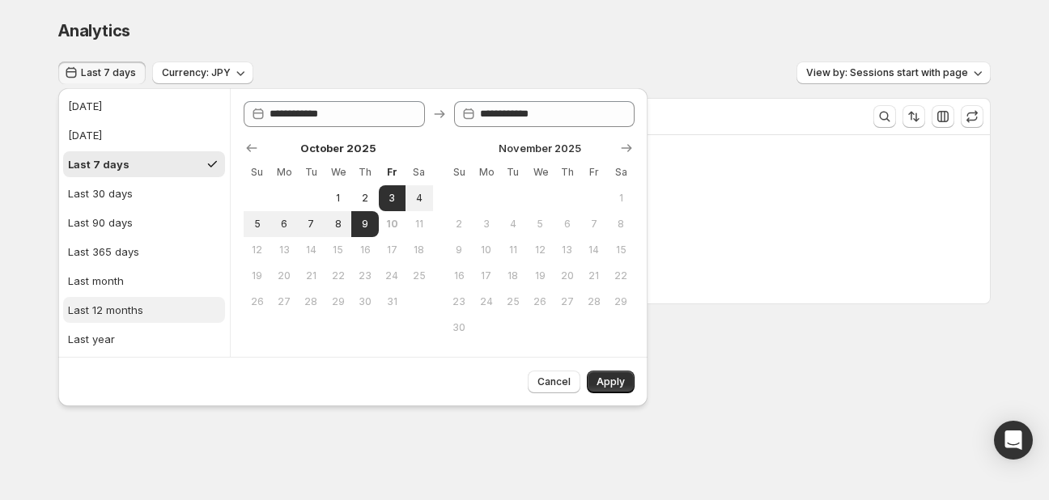
click at [114, 305] on div "Last 12 months" at bounding box center [105, 310] width 75 height 16
type input "**********"
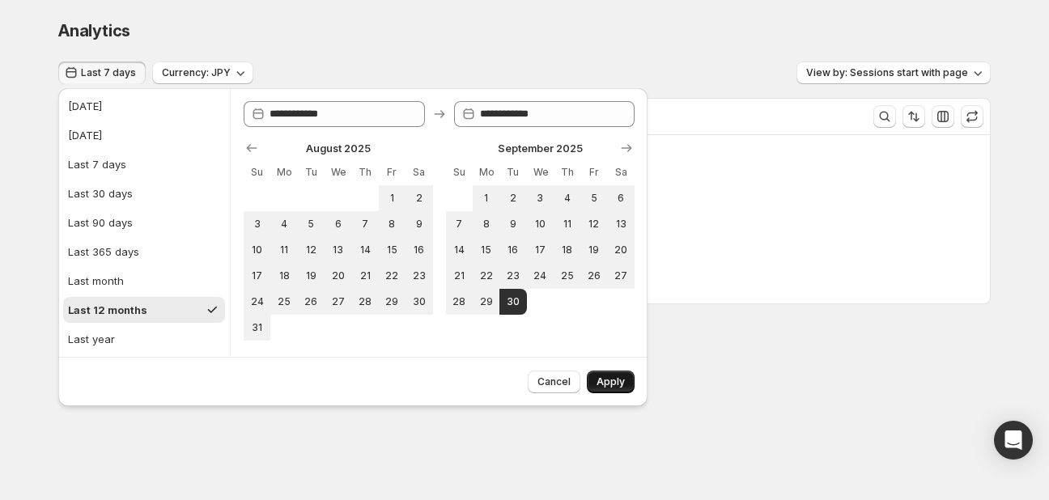
click at [623, 379] on span "Apply" at bounding box center [610, 381] width 28 height 13
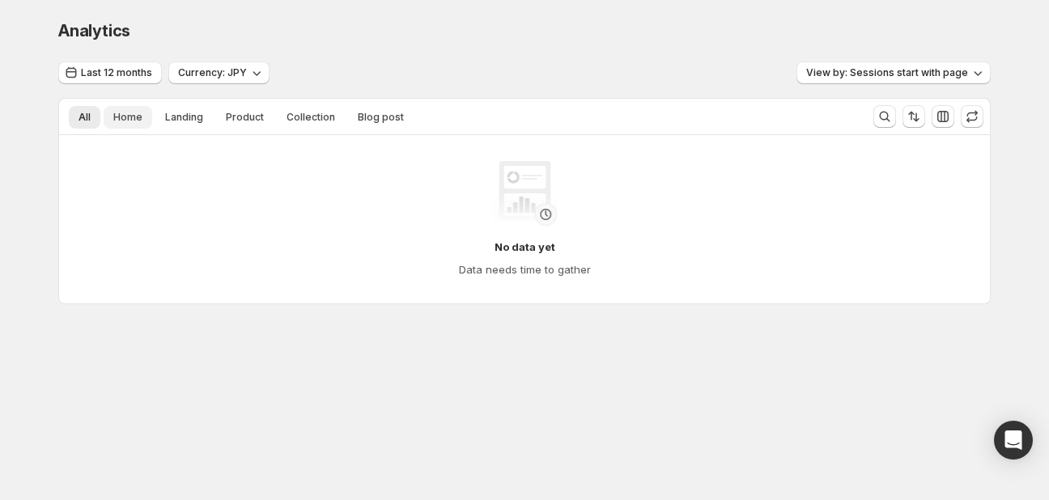
click at [106, 109] on button "Home" at bounding box center [128, 117] width 49 height 23
click at [155, 117] on button "Landing" at bounding box center [183, 117] width 57 height 23
click at [193, 118] on span "Landing" at bounding box center [184, 117] width 38 height 13
click at [243, 121] on span "Product" at bounding box center [245, 117] width 38 height 13
click at [294, 123] on span "Collection" at bounding box center [310, 117] width 49 height 13
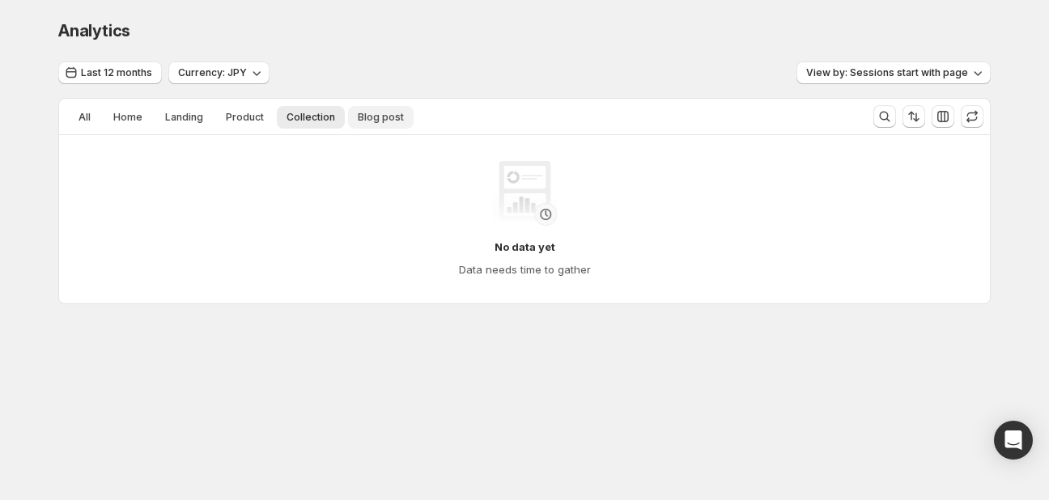
click at [358, 121] on span "Blog post" at bounding box center [381, 117] width 46 height 13
click at [113, 74] on span "Last 12 months" at bounding box center [116, 72] width 71 height 13
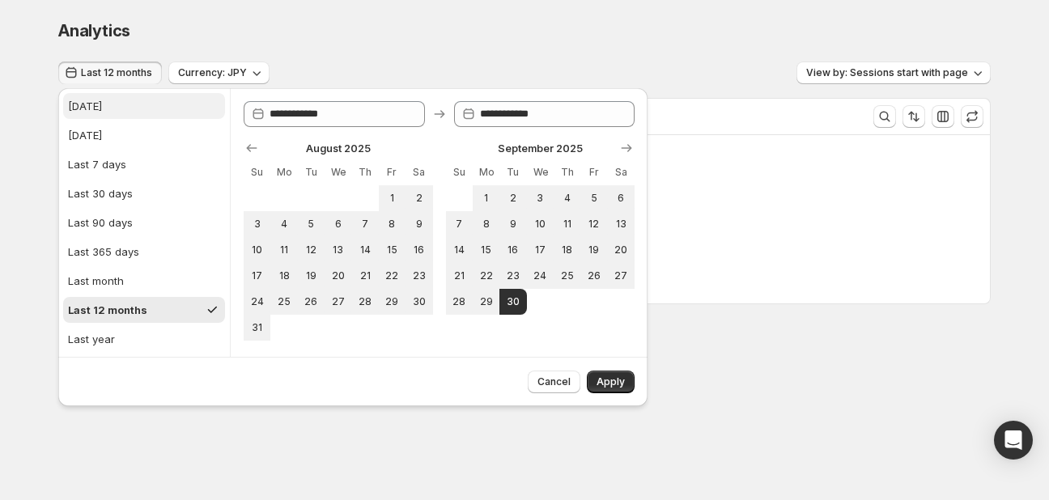
click at [109, 104] on button "[DATE]" at bounding box center [144, 106] width 162 height 26
type input "**********"
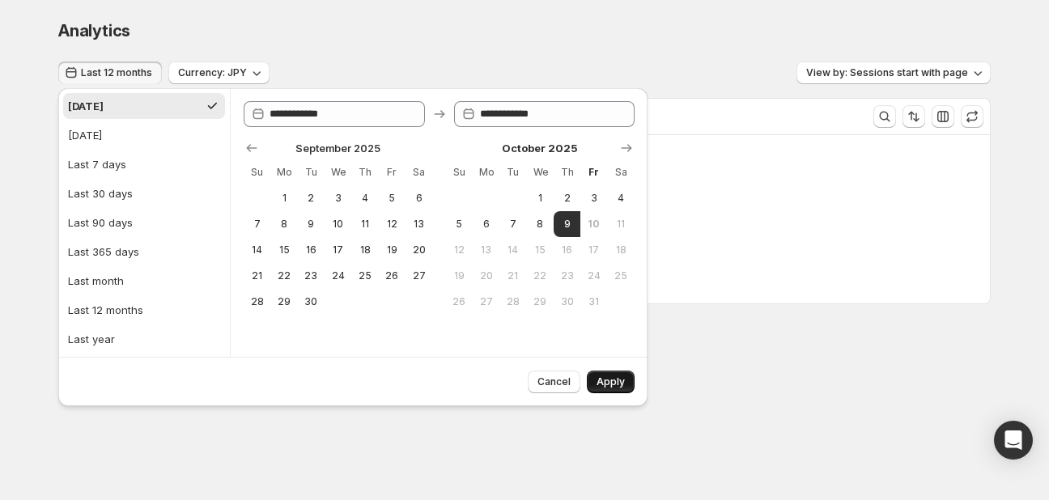
click at [603, 388] on button "Apply" at bounding box center [611, 382] width 48 height 23
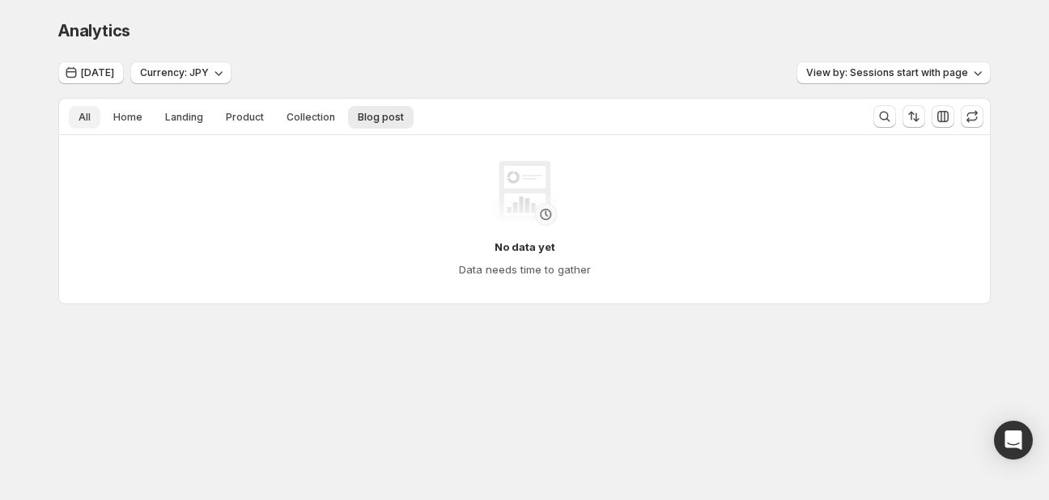
click at [84, 112] on span "All" at bounding box center [84, 117] width 12 height 13
click at [127, 122] on span "Home" at bounding box center [127, 117] width 29 height 13
click at [175, 123] on span "Landing" at bounding box center [184, 117] width 38 height 13
click at [248, 121] on span "Product" at bounding box center [245, 117] width 38 height 13
click at [320, 119] on span "Collection" at bounding box center [310, 117] width 49 height 13
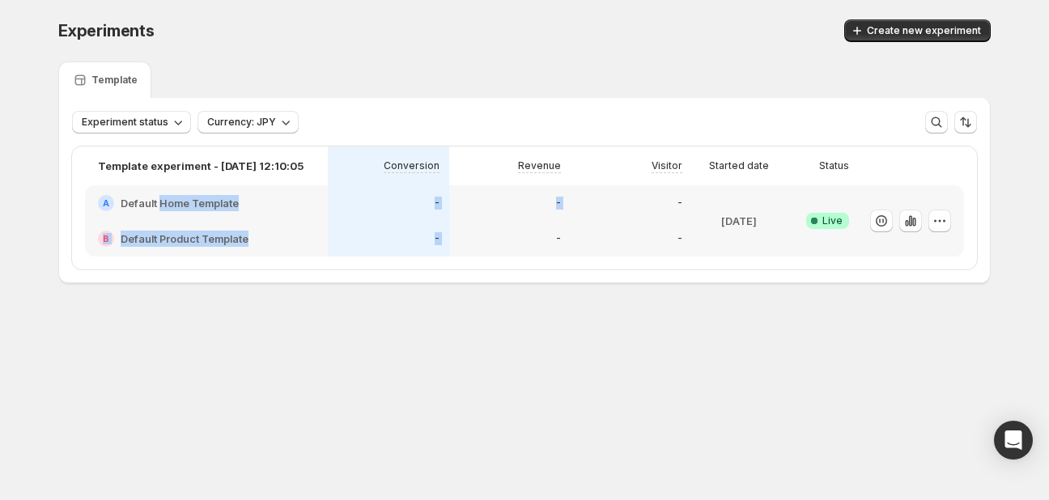
drag, startPoint x: 160, startPoint y: 202, endPoint x: 525, endPoint y: 270, distance: 371.2
click at [525, 270] on div "Template experiment - [DATE] 12:10:05 Conversion Revenue Visitor Started date S…" at bounding box center [524, 207] width 930 height 149
click at [632, 219] on div "-" at bounding box center [630, 203] width 121 height 36
click at [692, 201] on div "[DATE]" at bounding box center [739, 220] width 94 height 71
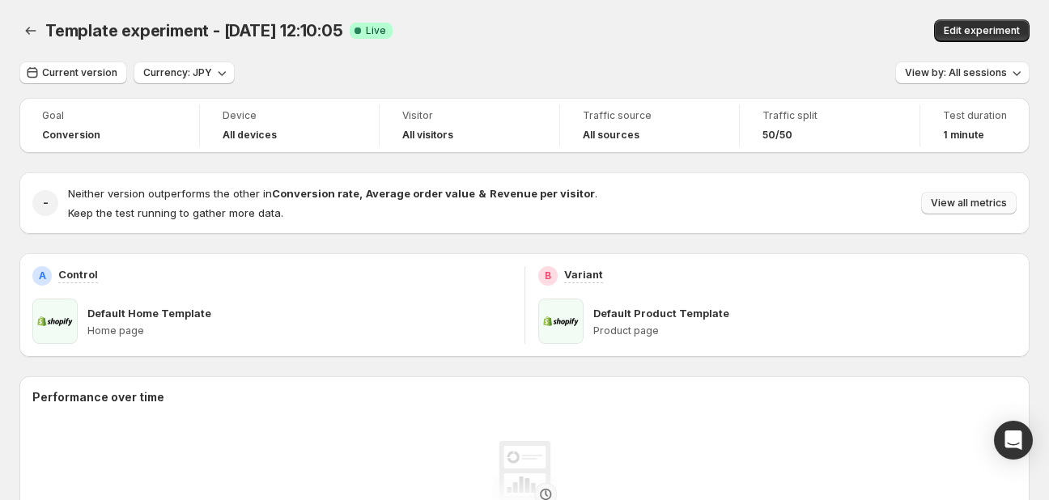
click at [990, 206] on span "View all metrics" at bounding box center [968, 203] width 76 height 13
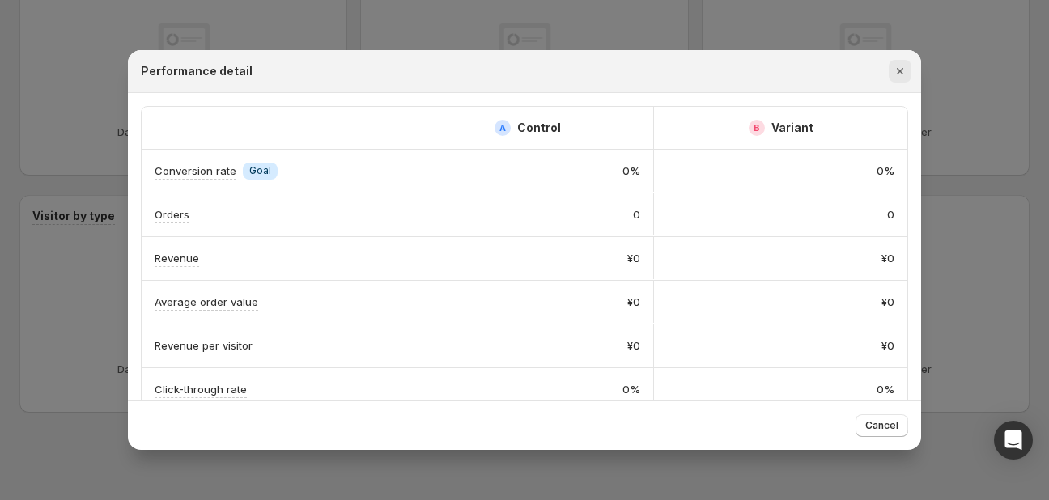
click at [904, 68] on icon "Close" at bounding box center [900, 71] width 16 height 16
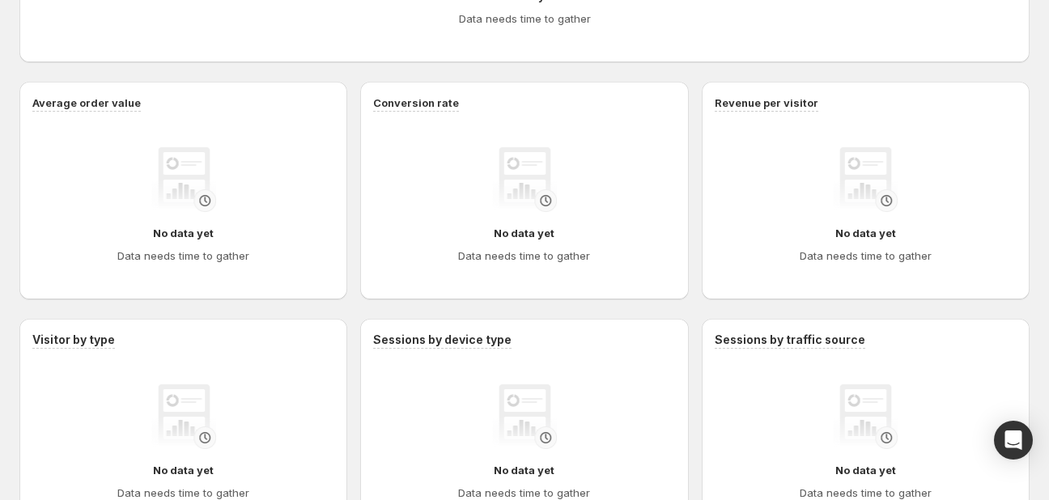
scroll to position [655, 0]
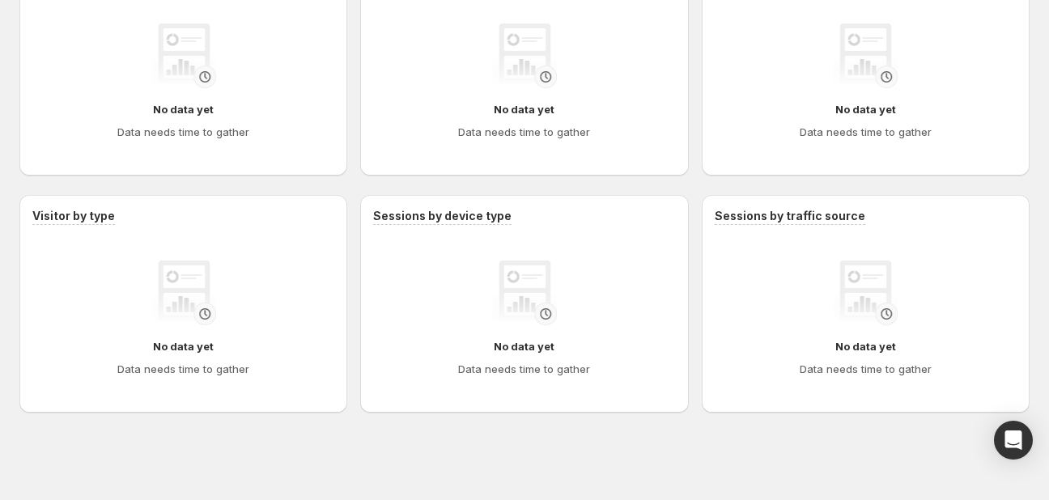
click at [232, 180] on div "Performance over time No data yet Data needs time to gather Average order value…" at bounding box center [524, 67] width 1010 height 691
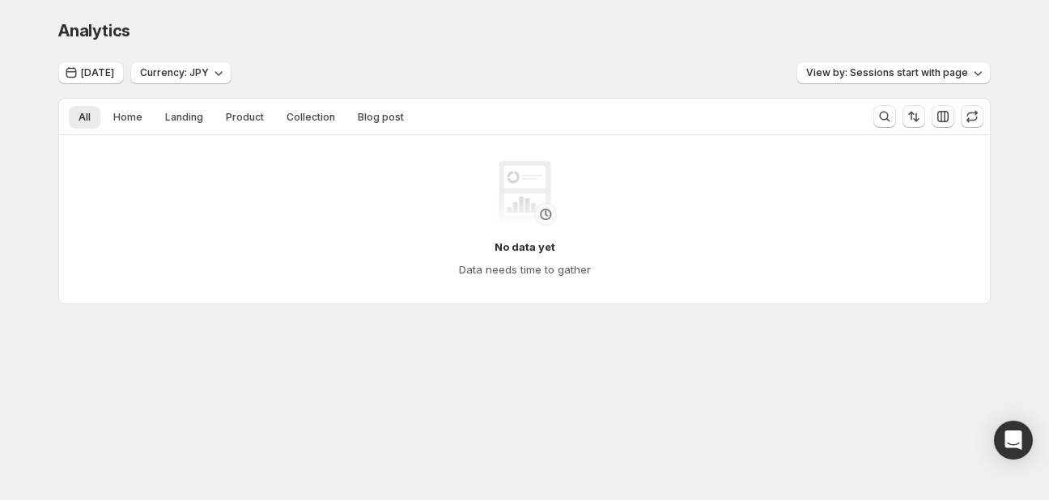
click at [262, 452] on body "Analytics. This page is ready Analytics Today Currency: JPY View by: Sessions s…" at bounding box center [524, 250] width 1049 height 500
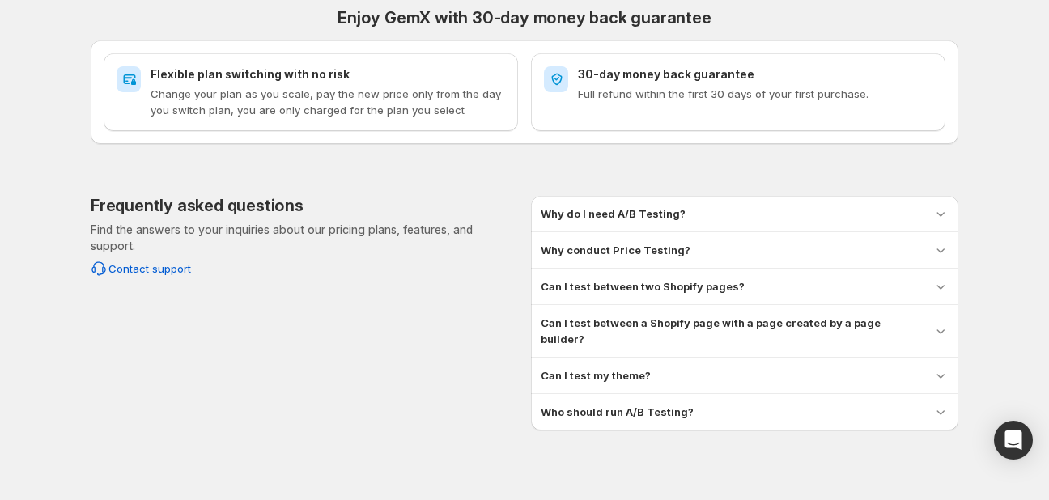
scroll to position [409, 0]
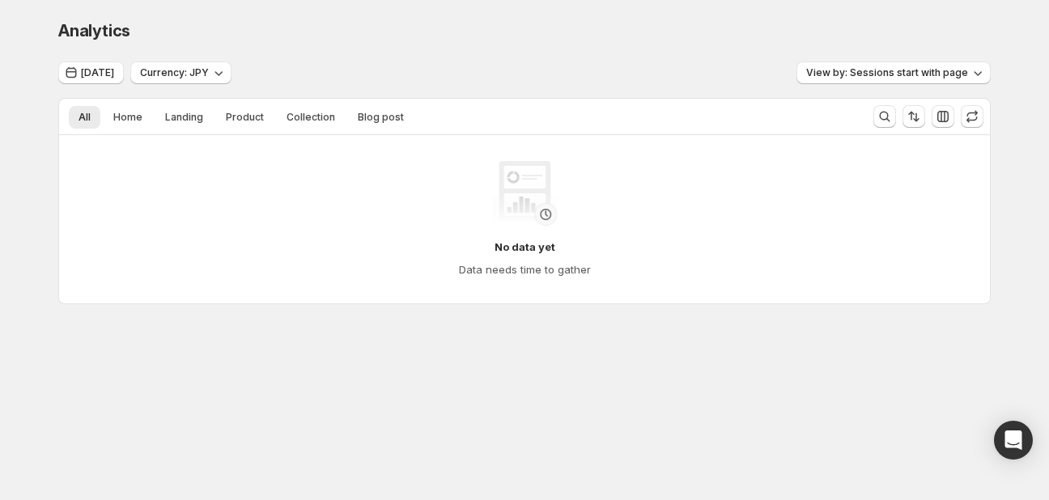
click at [895, 84] on div "View by: Sessions start with page" at bounding box center [893, 72] width 194 height 23
click at [900, 79] on button "View by: Sessions start with page" at bounding box center [893, 72] width 194 height 23
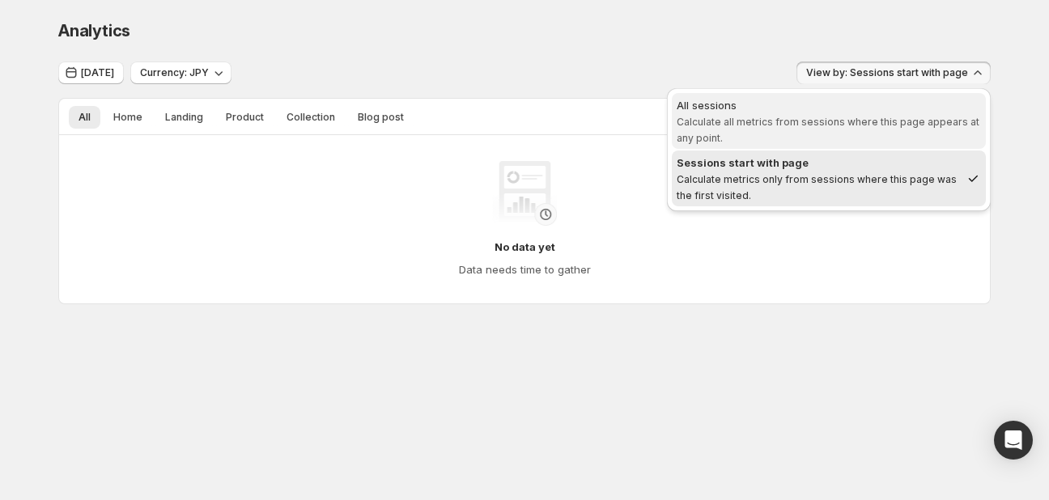
click at [858, 116] on span "Calculate all metrics from sessions where this page appears at any point." at bounding box center [827, 130] width 303 height 28
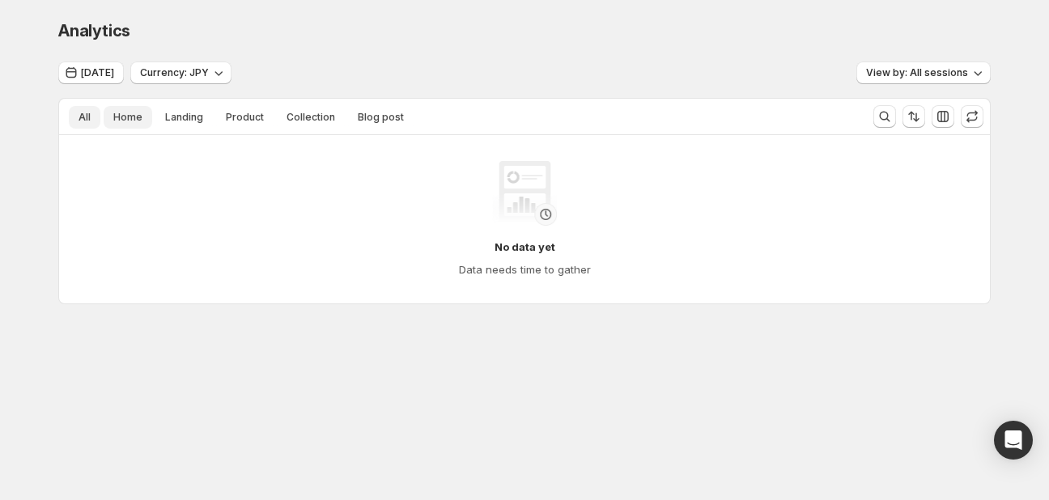
click at [127, 119] on span "Home" at bounding box center [127, 117] width 29 height 13
click at [178, 119] on span "Landing" at bounding box center [184, 117] width 38 height 13
click at [232, 120] on span "Product" at bounding box center [245, 117] width 38 height 13
click at [298, 128] on button "Collection" at bounding box center [311, 117] width 68 height 23
click at [372, 121] on span "Blog post" at bounding box center [381, 117] width 46 height 13
